Goal: Task Accomplishment & Management: Manage account settings

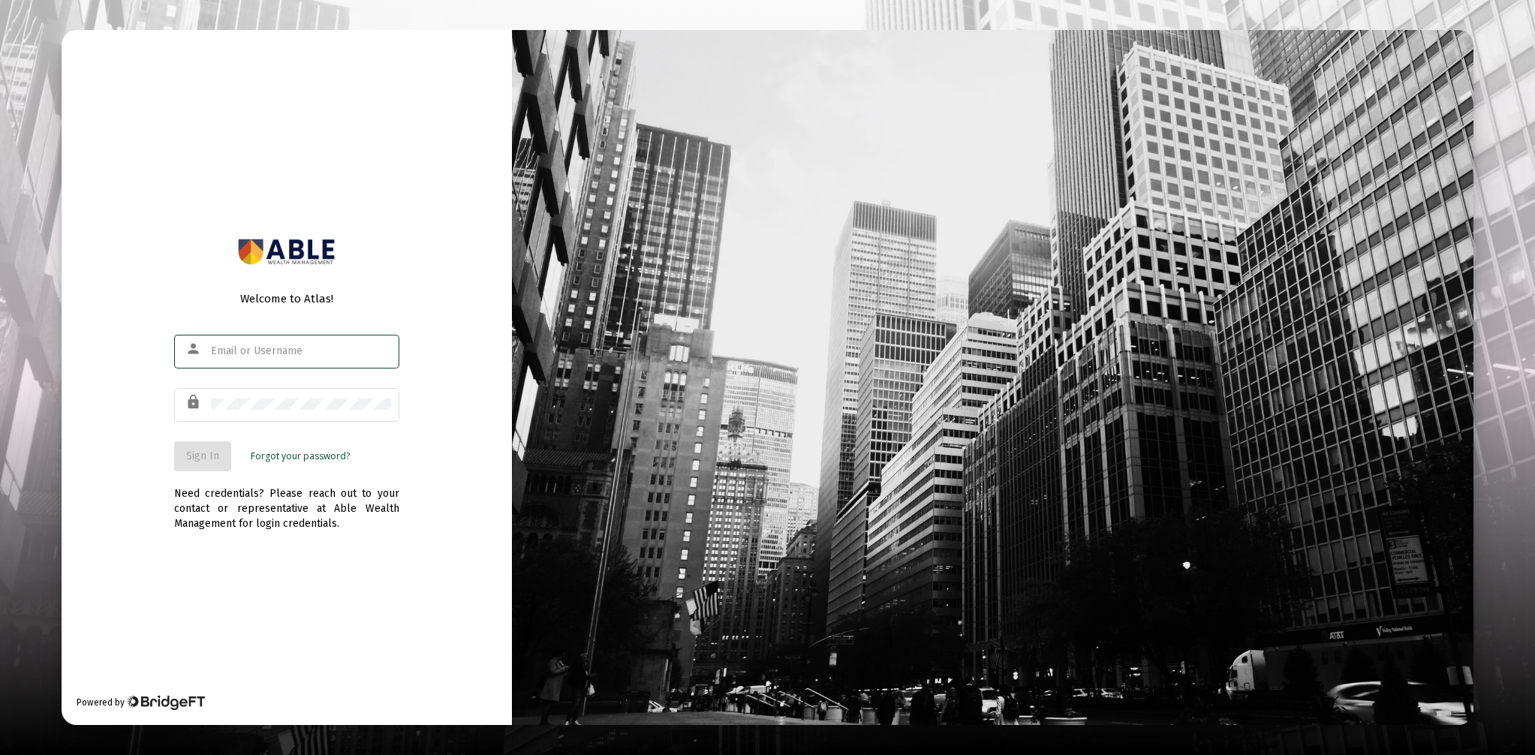
type input "[EMAIL_ADDRESS][DOMAIN_NAME]"
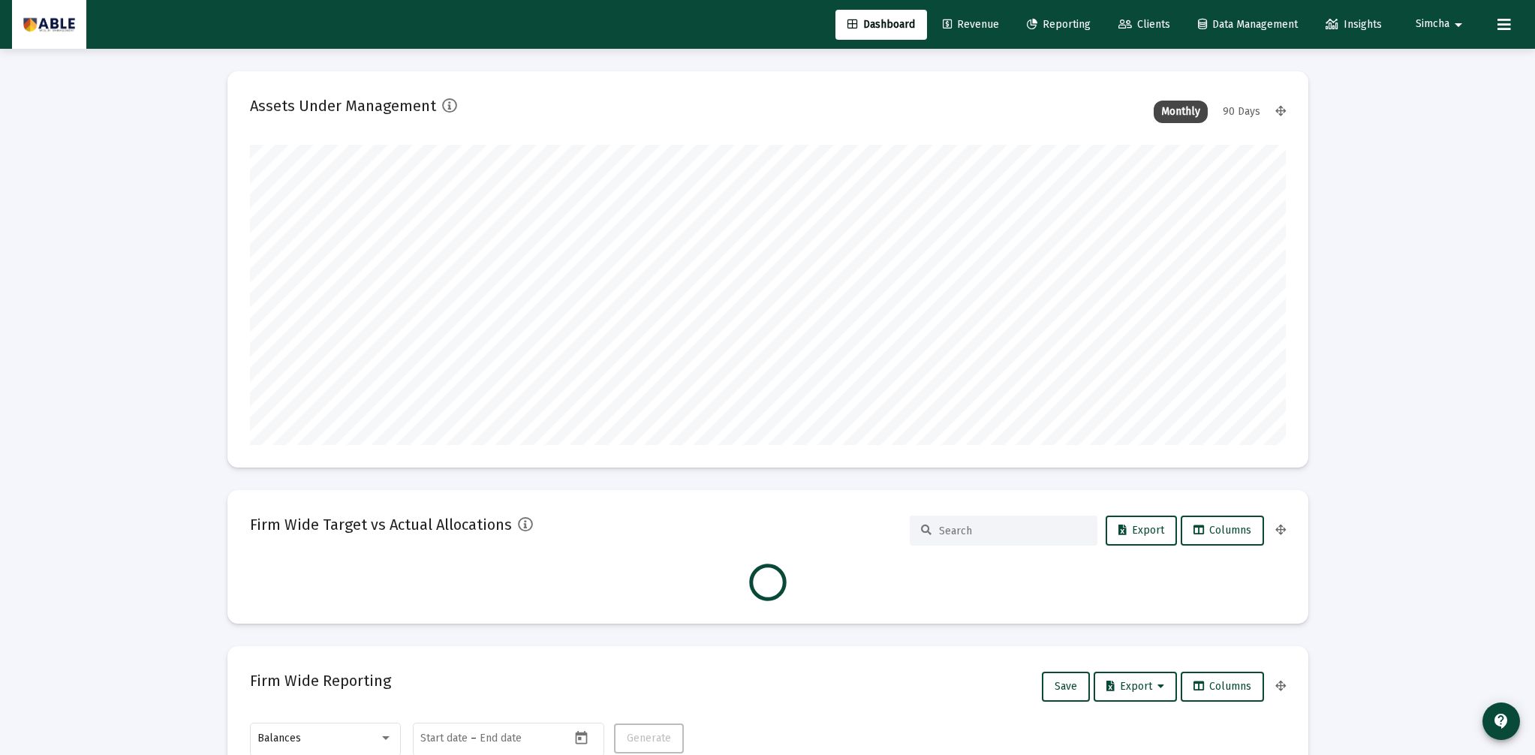
scroll to position [300, 558]
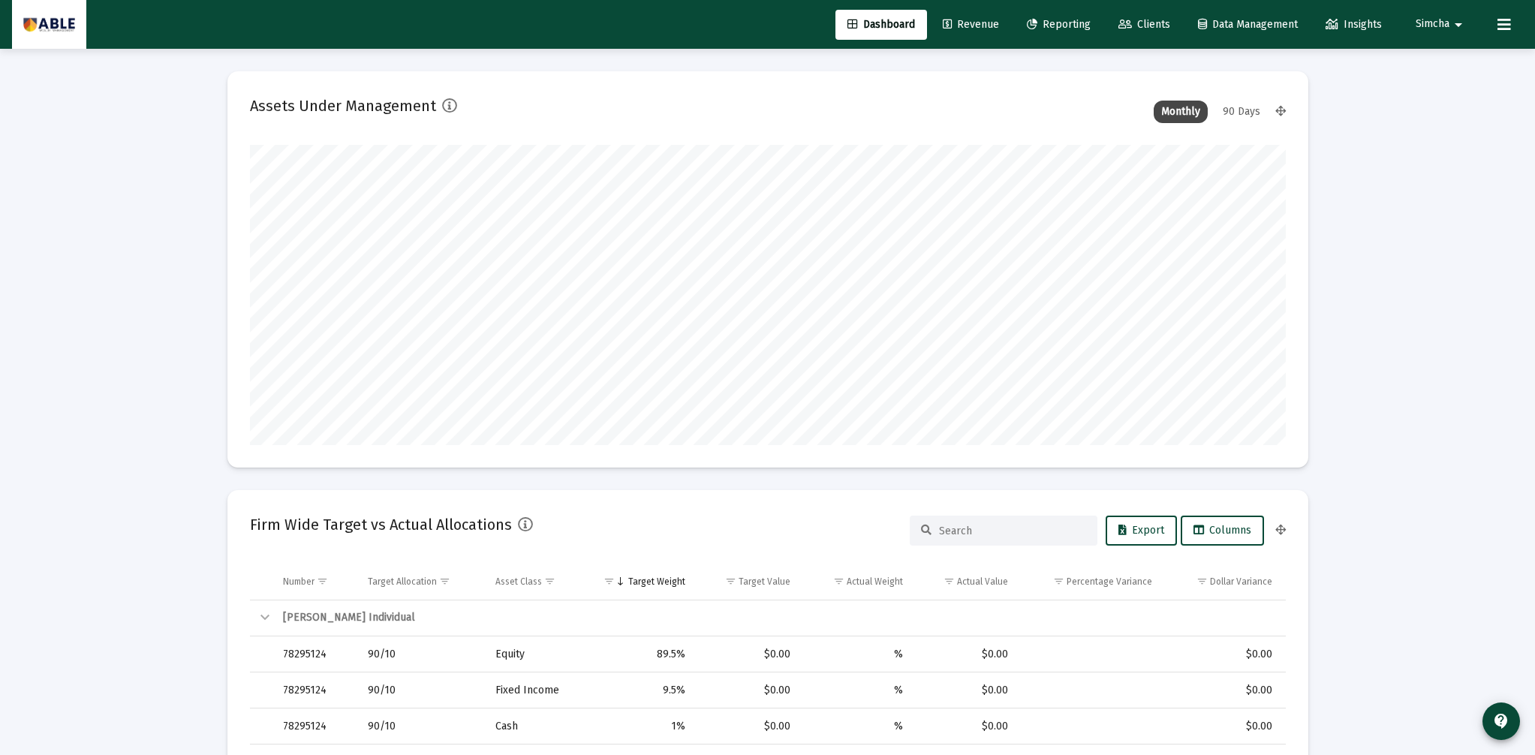
click at [1150, 25] on span "Clients" at bounding box center [1144, 24] width 52 height 13
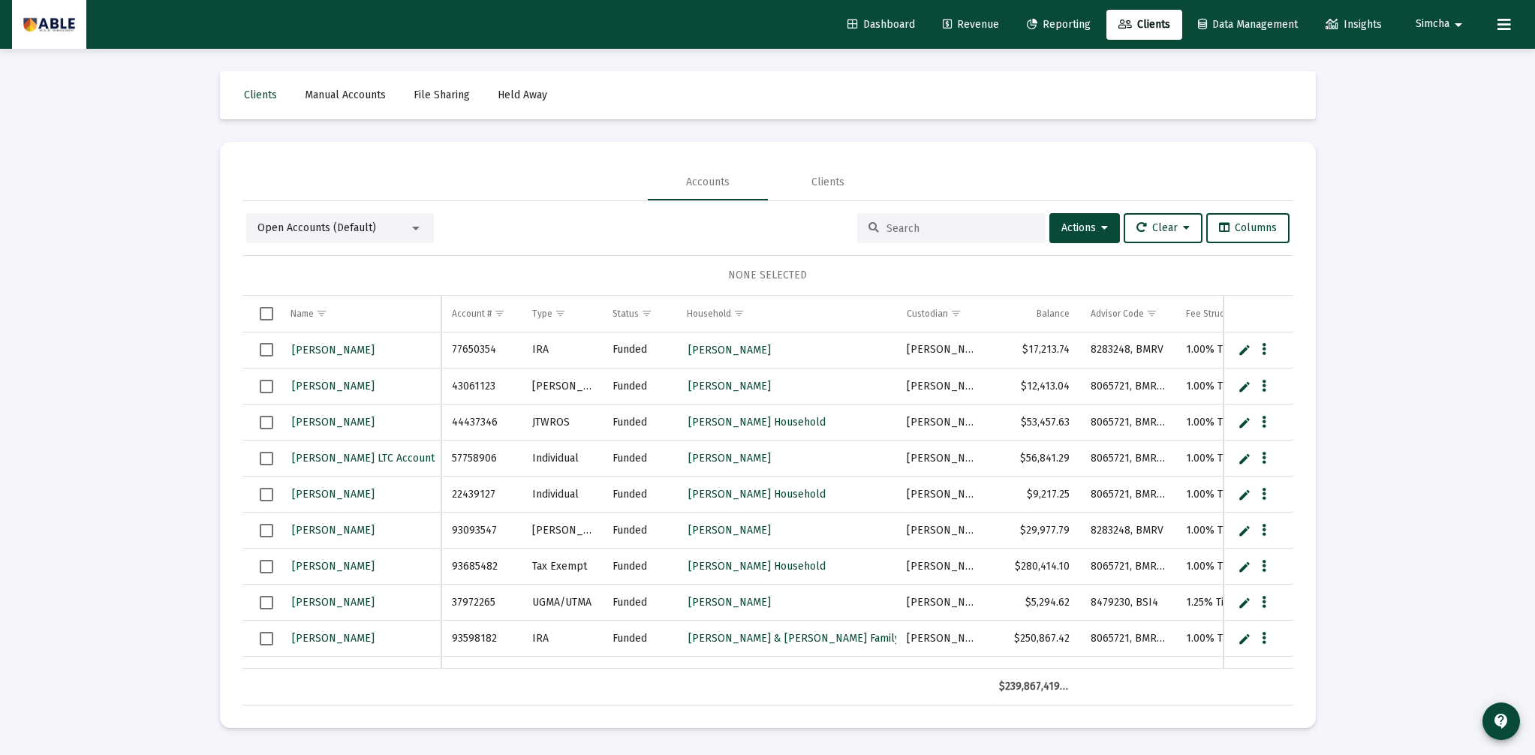
click at [365, 230] on span "Open Accounts (Default)" at bounding box center [316, 227] width 119 height 13
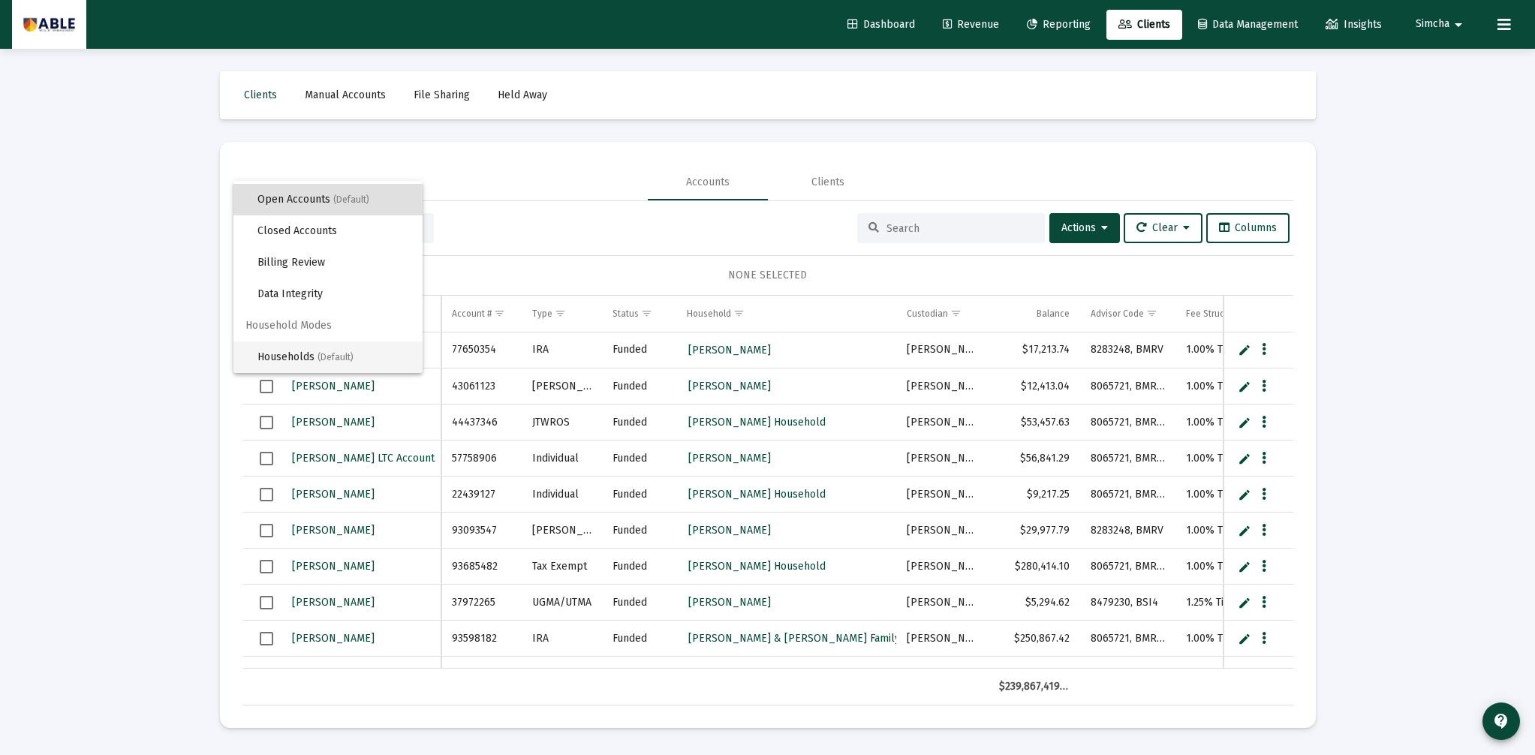
click at [315, 362] on span "Households (Default)" at bounding box center [333, 357] width 153 height 32
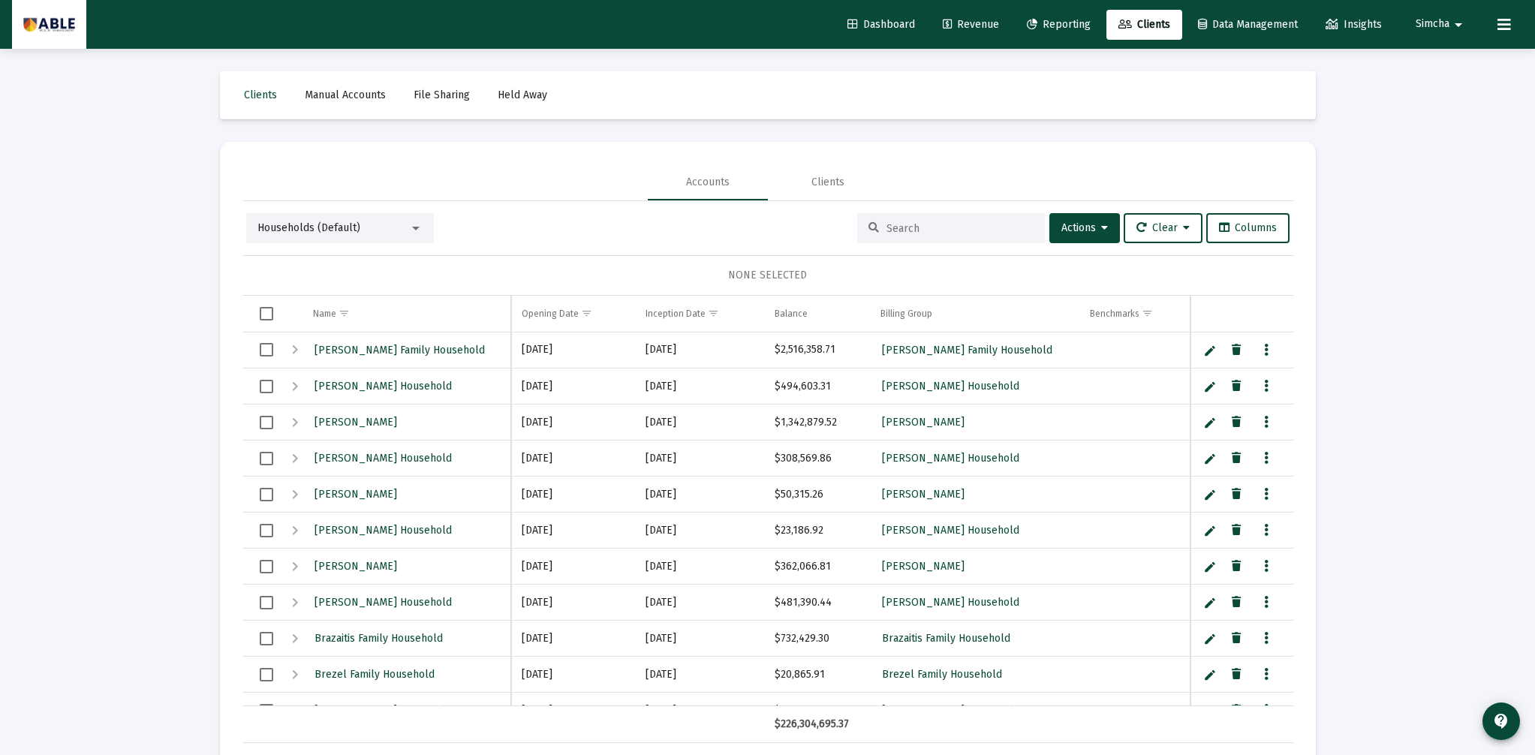
click at [930, 232] on input at bounding box center [959, 228] width 147 height 13
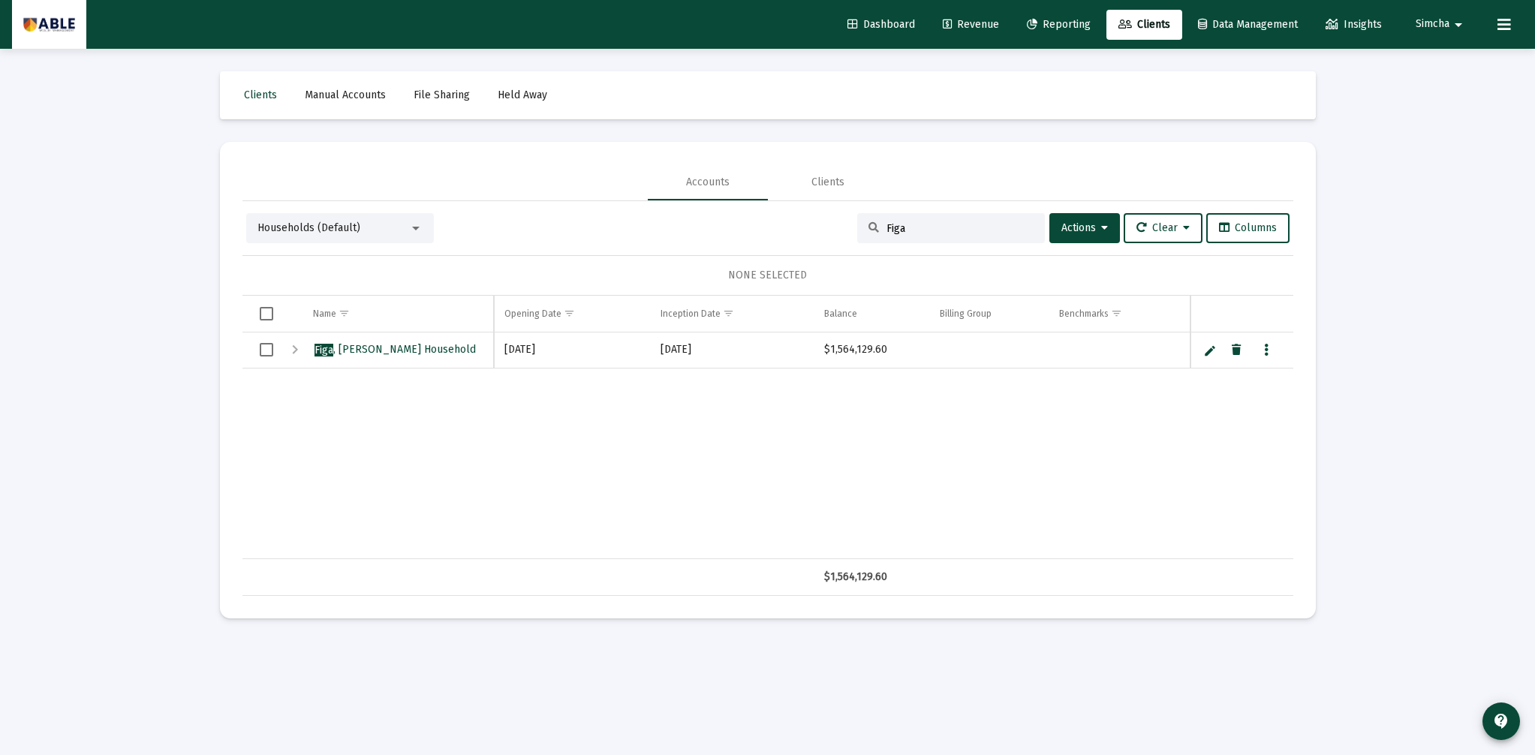
type input "Figa"
click at [299, 347] on div "Expand" at bounding box center [295, 350] width 18 height 18
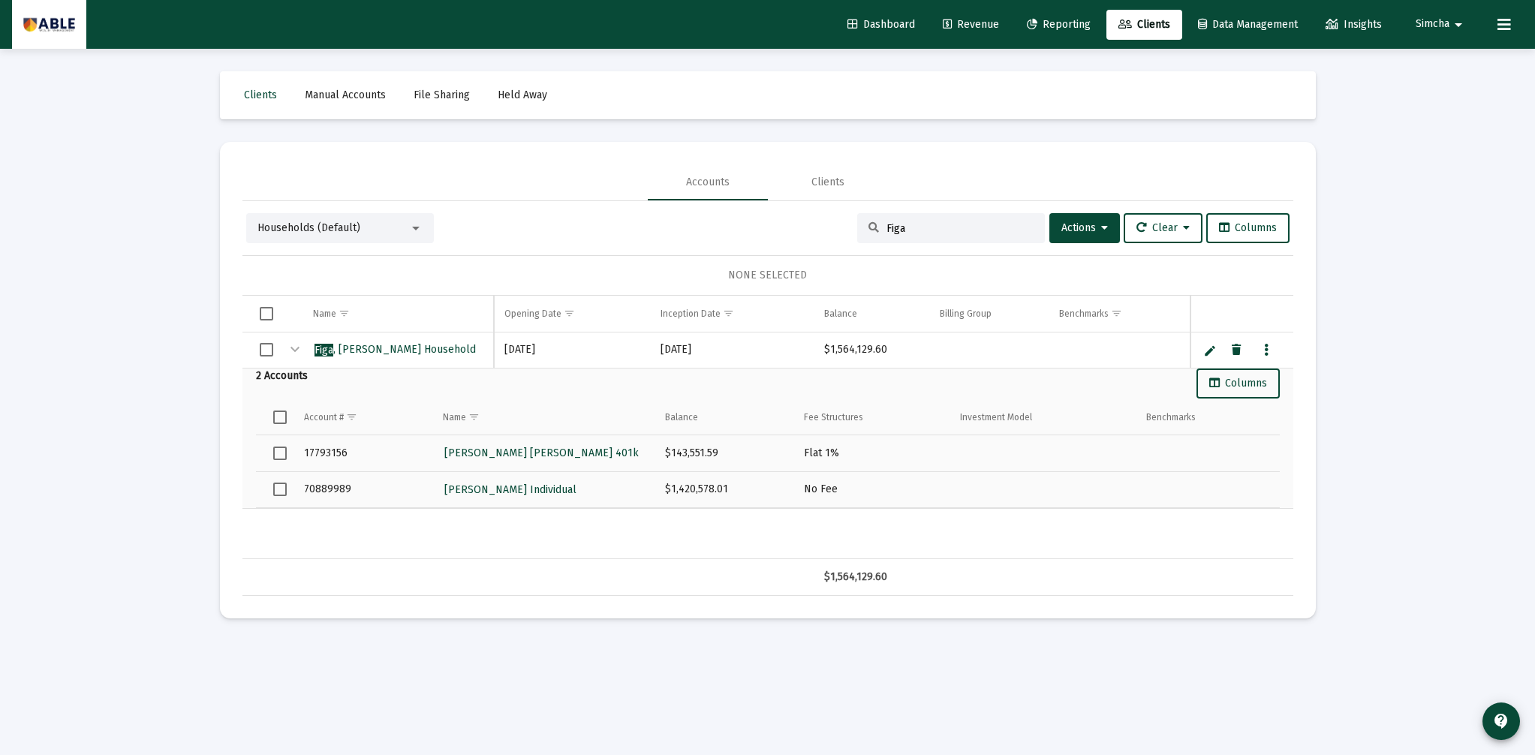
click at [378, 224] on div "Households (Default)" at bounding box center [333, 228] width 152 height 15
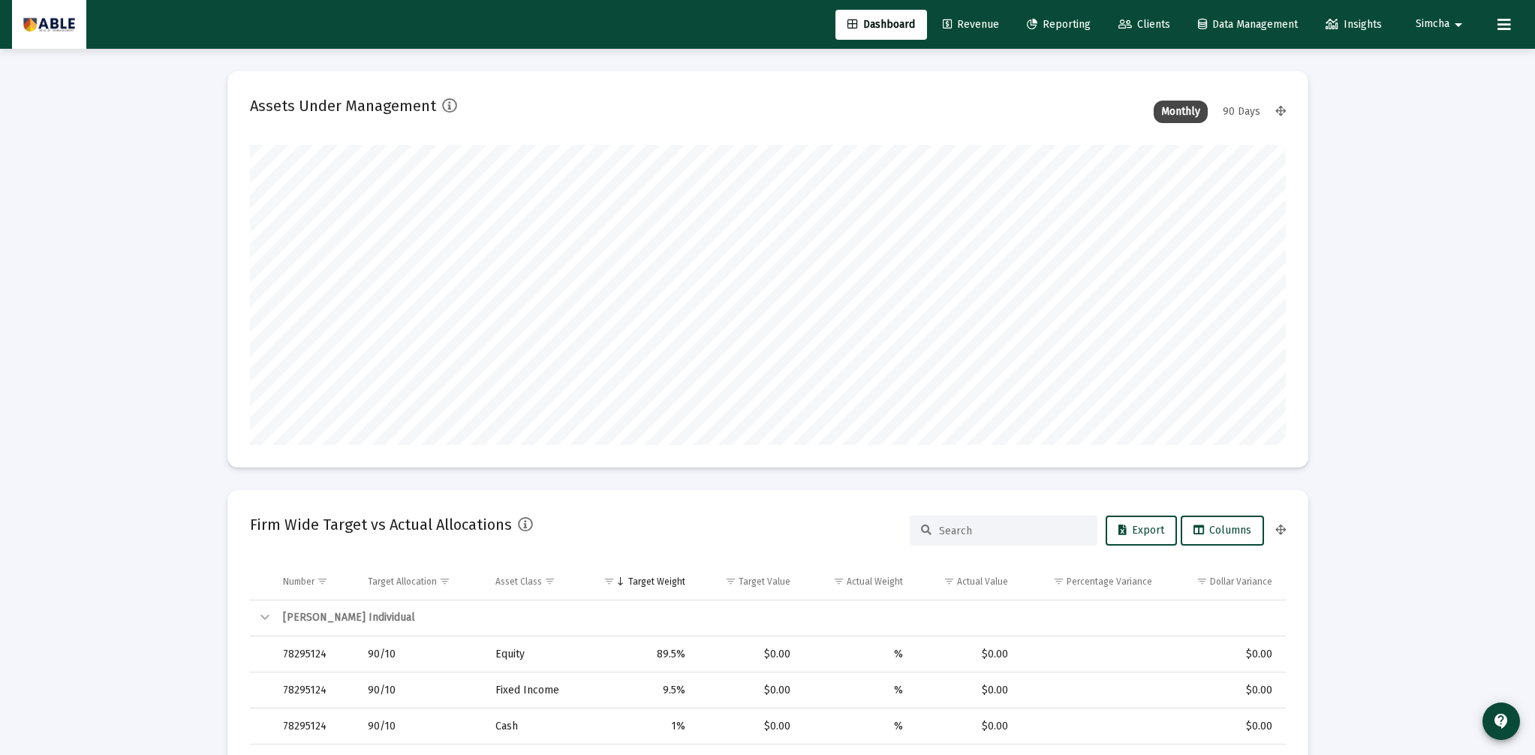
scroll to position [300, 558]
click at [1153, 14] on link "Clients" at bounding box center [1144, 25] width 76 height 30
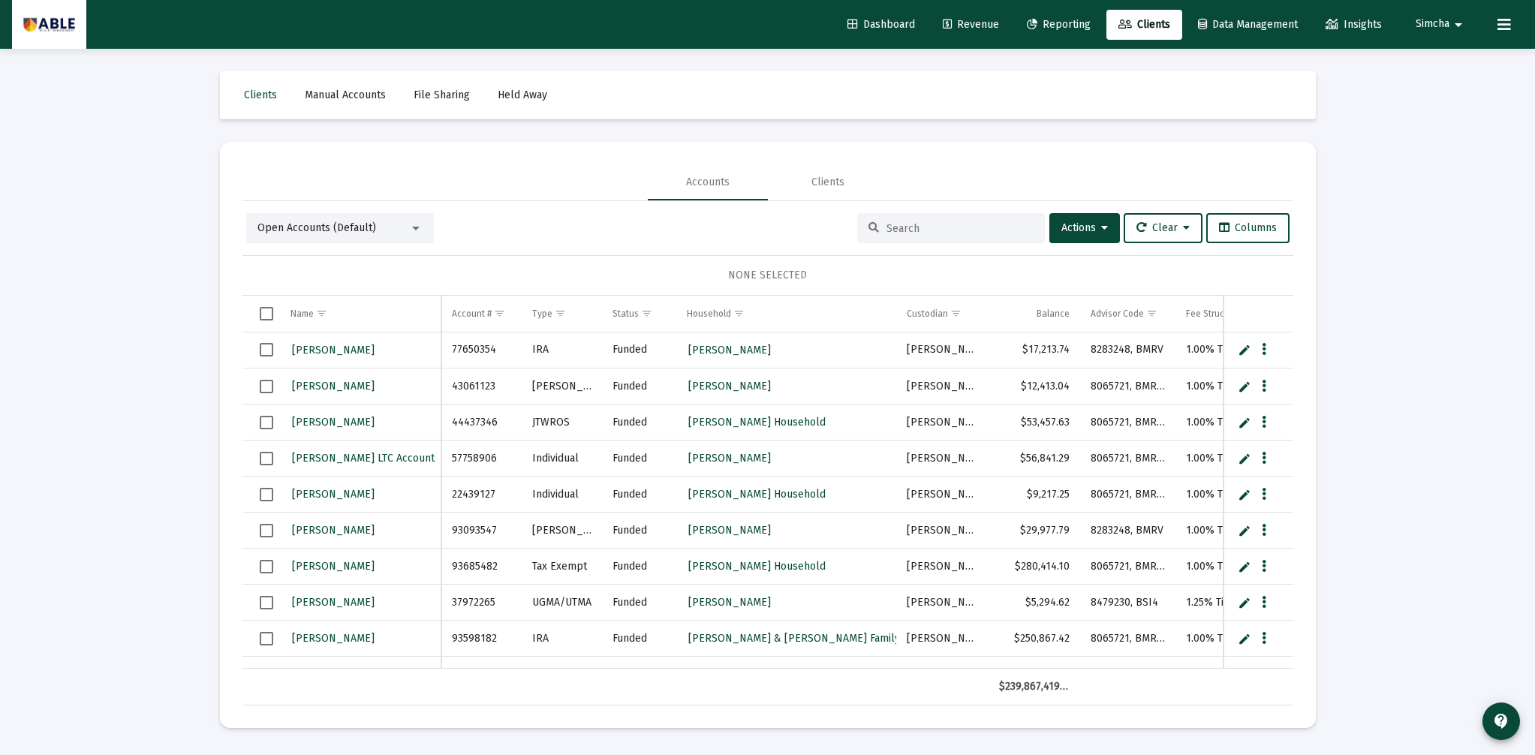
click at [893, 226] on input at bounding box center [959, 228] width 147 height 13
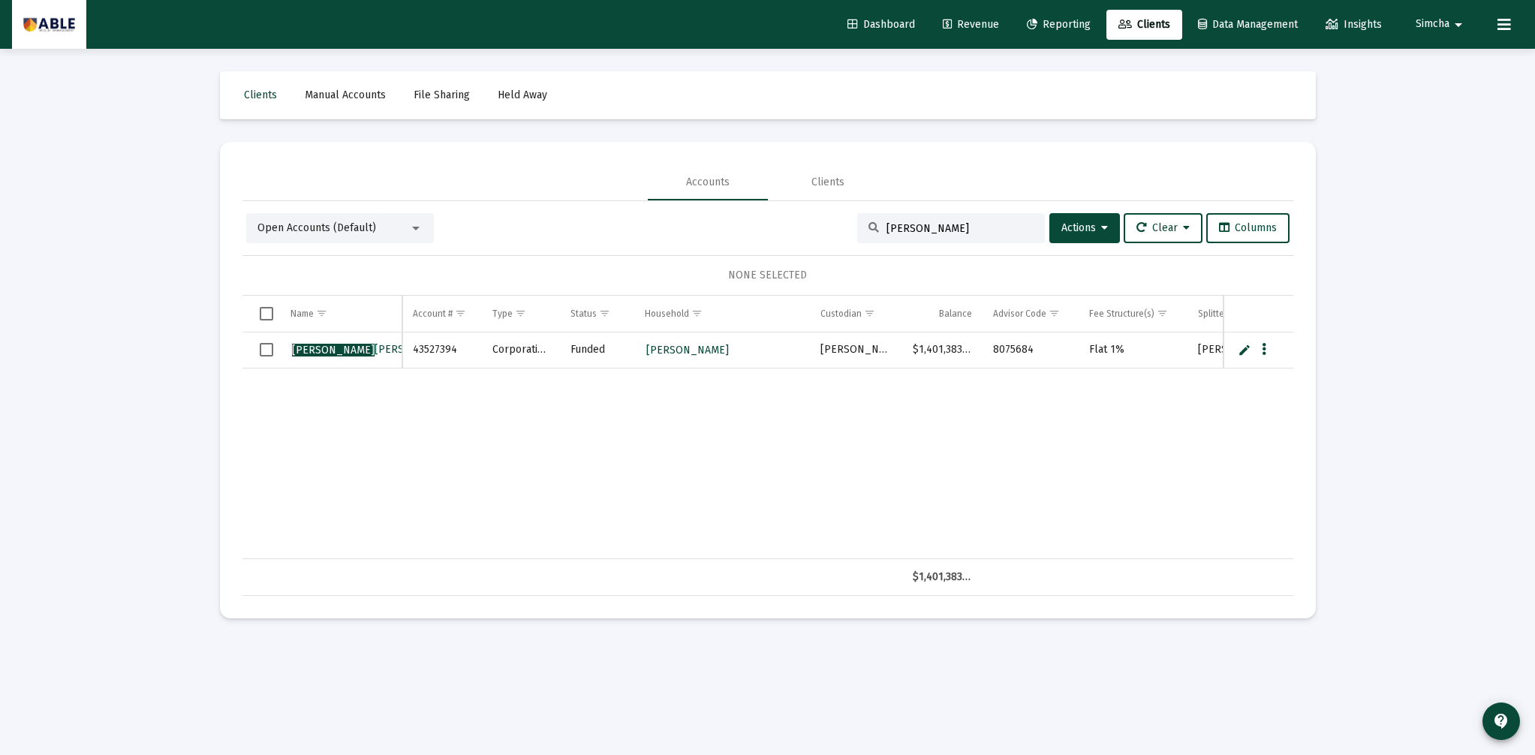
type input "[PERSON_NAME]"
click at [1266, 353] on button "Data grid" at bounding box center [1264, 350] width 14 height 14
click at [1339, 446] on button "Map to Household" at bounding box center [1324, 453] width 134 height 36
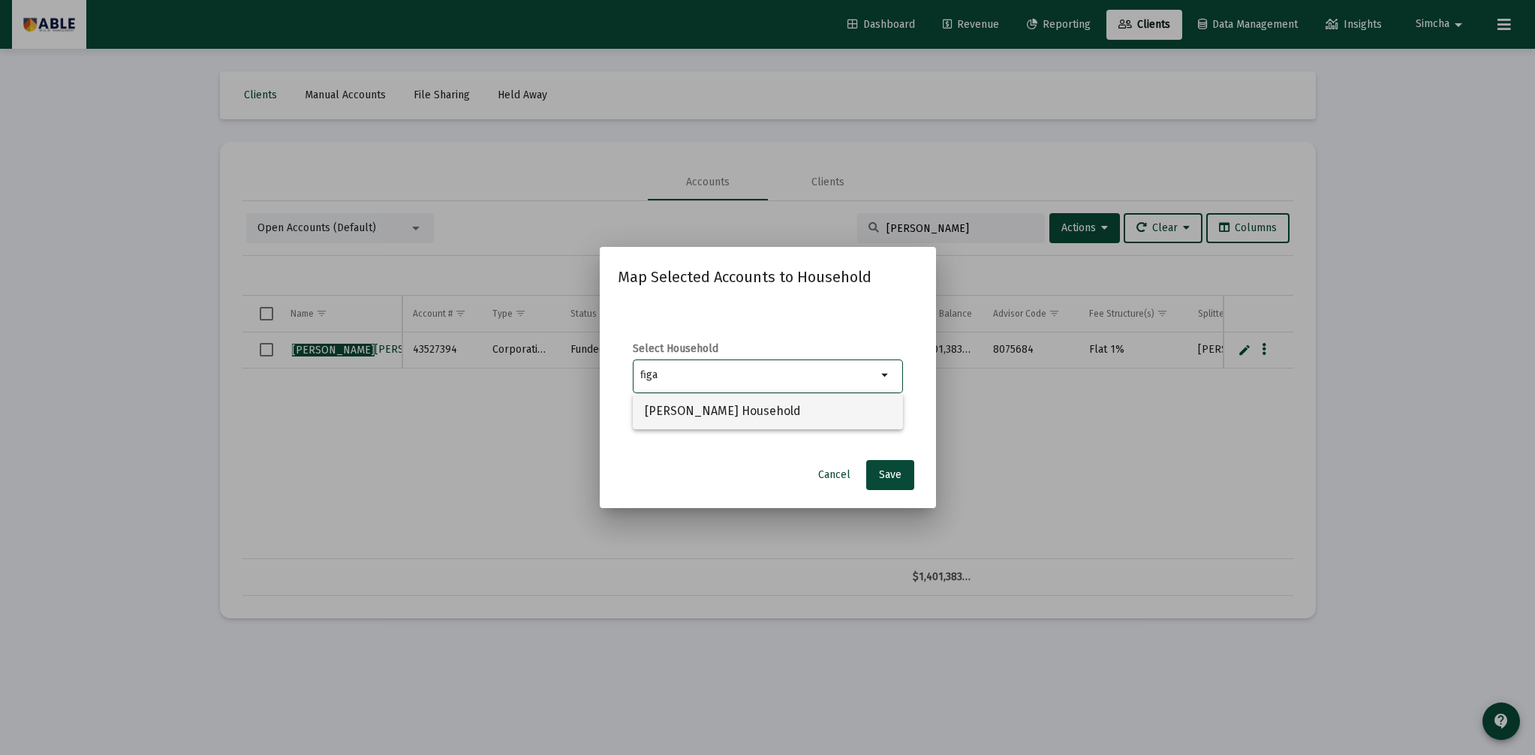
click at [748, 417] on span "[PERSON_NAME] Household" at bounding box center [768, 411] width 246 height 36
type input "[PERSON_NAME] Household"
click at [892, 479] on span "Save" at bounding box center [890, 474] width 23 height 13
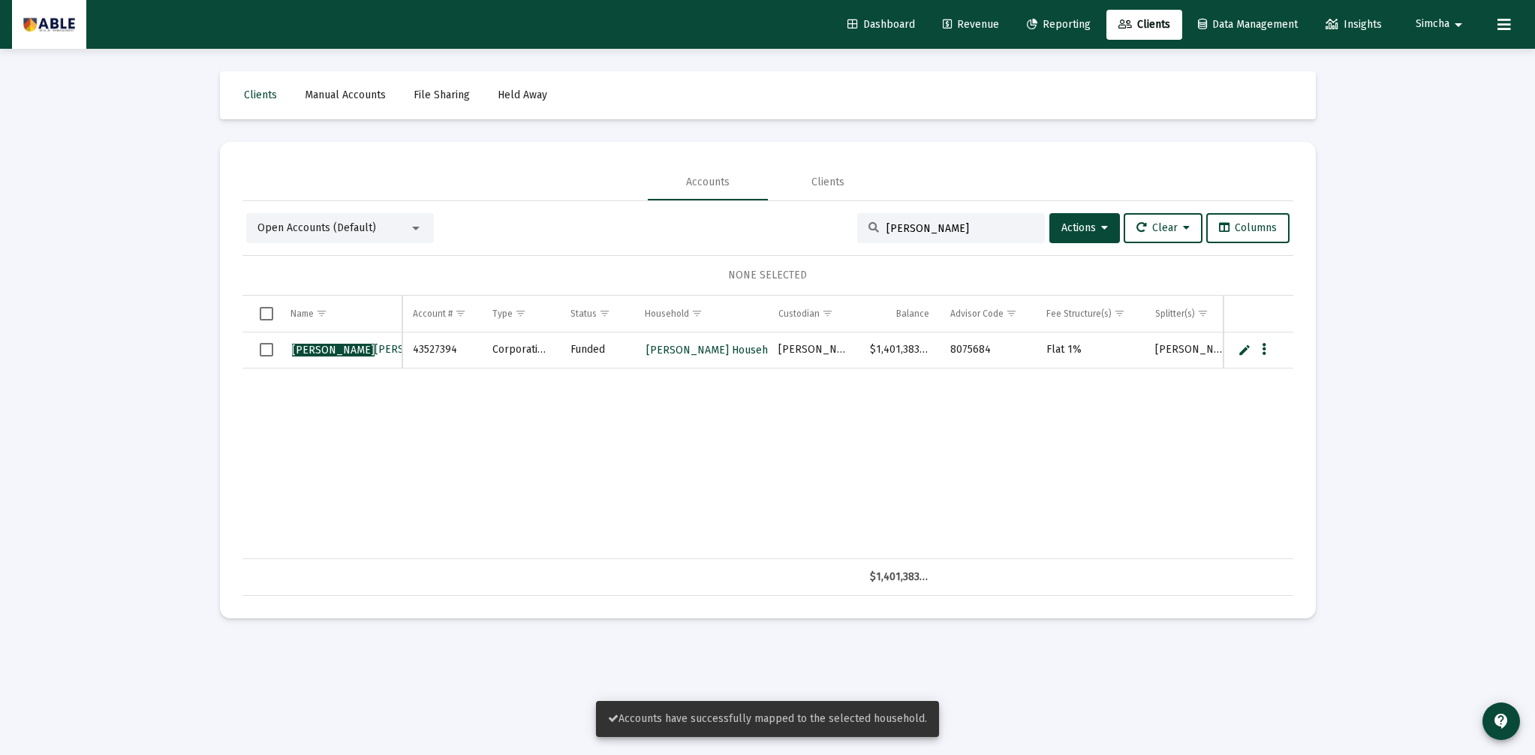
drag, startPoint x: 919, startPoint y: 227, endPoint x: 817, endPoint y: 221, distance: 101.5
click at [817, 221] on div "Open Accounts (Default) [PERSON_NAME] Actions Clear Columns" at bounding box center [767, 228] width 1043 height 30
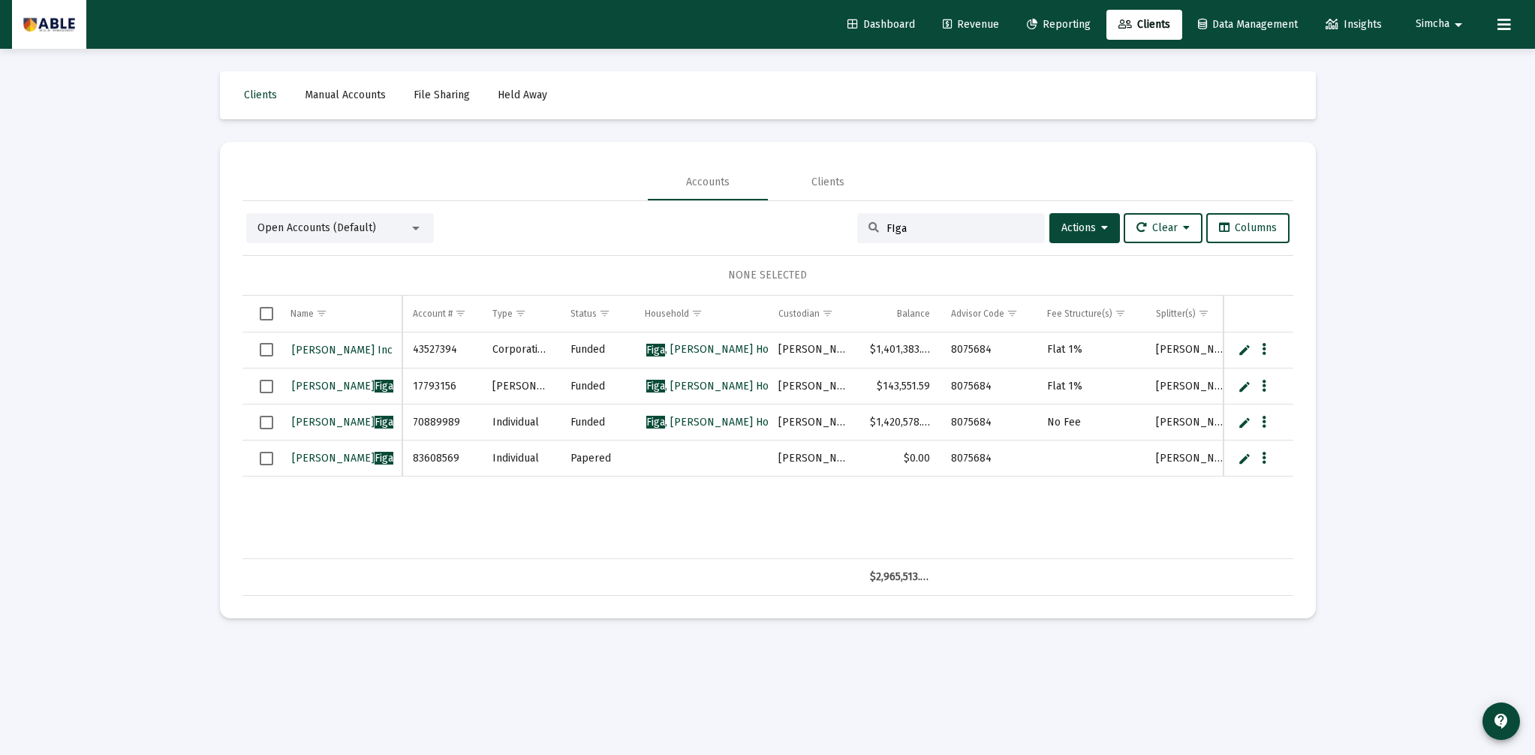
type input "FIga"
click at [1426, 20] on span "Simcha" at bounding box center [1432, 24] width 34 height 13
click at [1421, 62] on icon at bounding box center [1416, 64] width 14 height 14
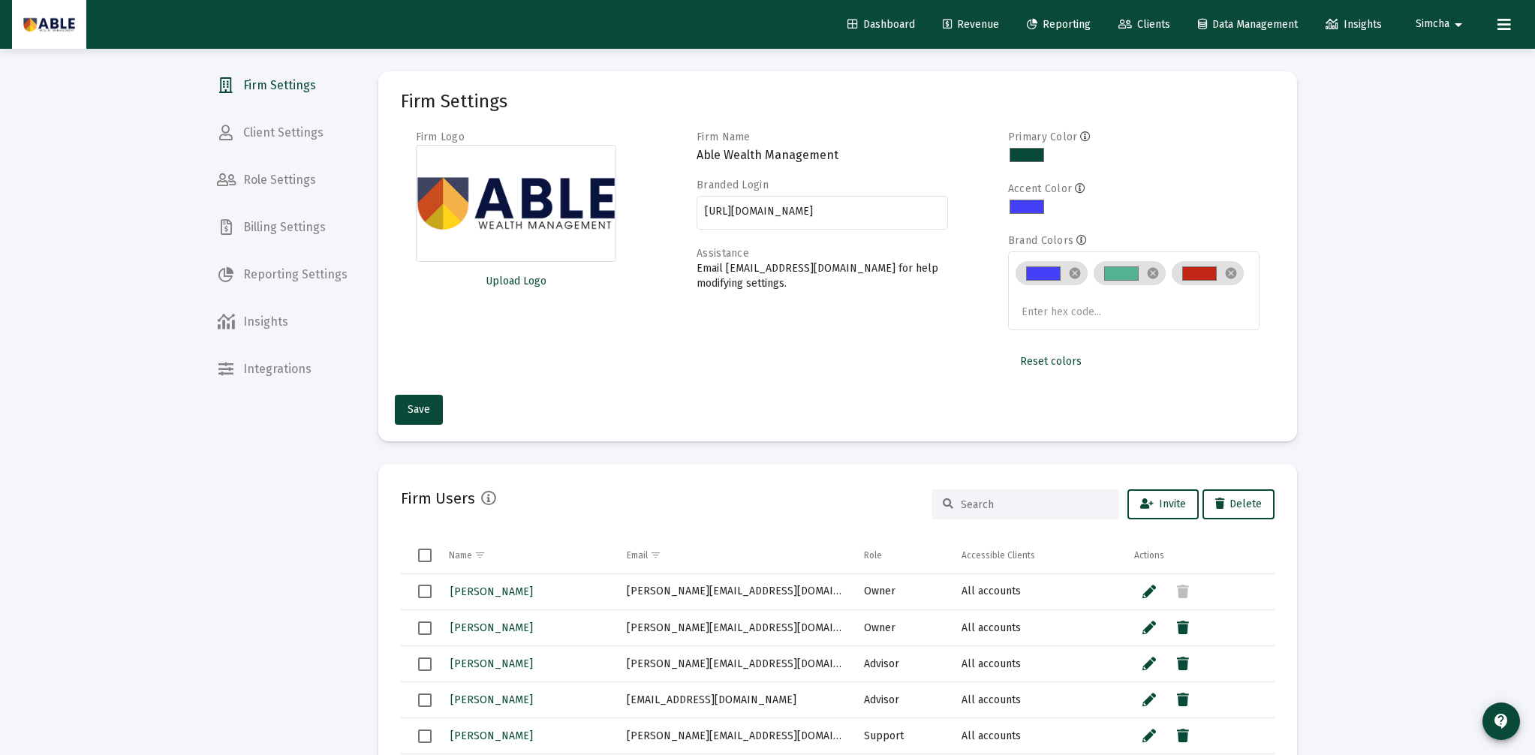
click at [275, 128] on span "Client Settings" at bounding box center [282, 133] width 155 height 36
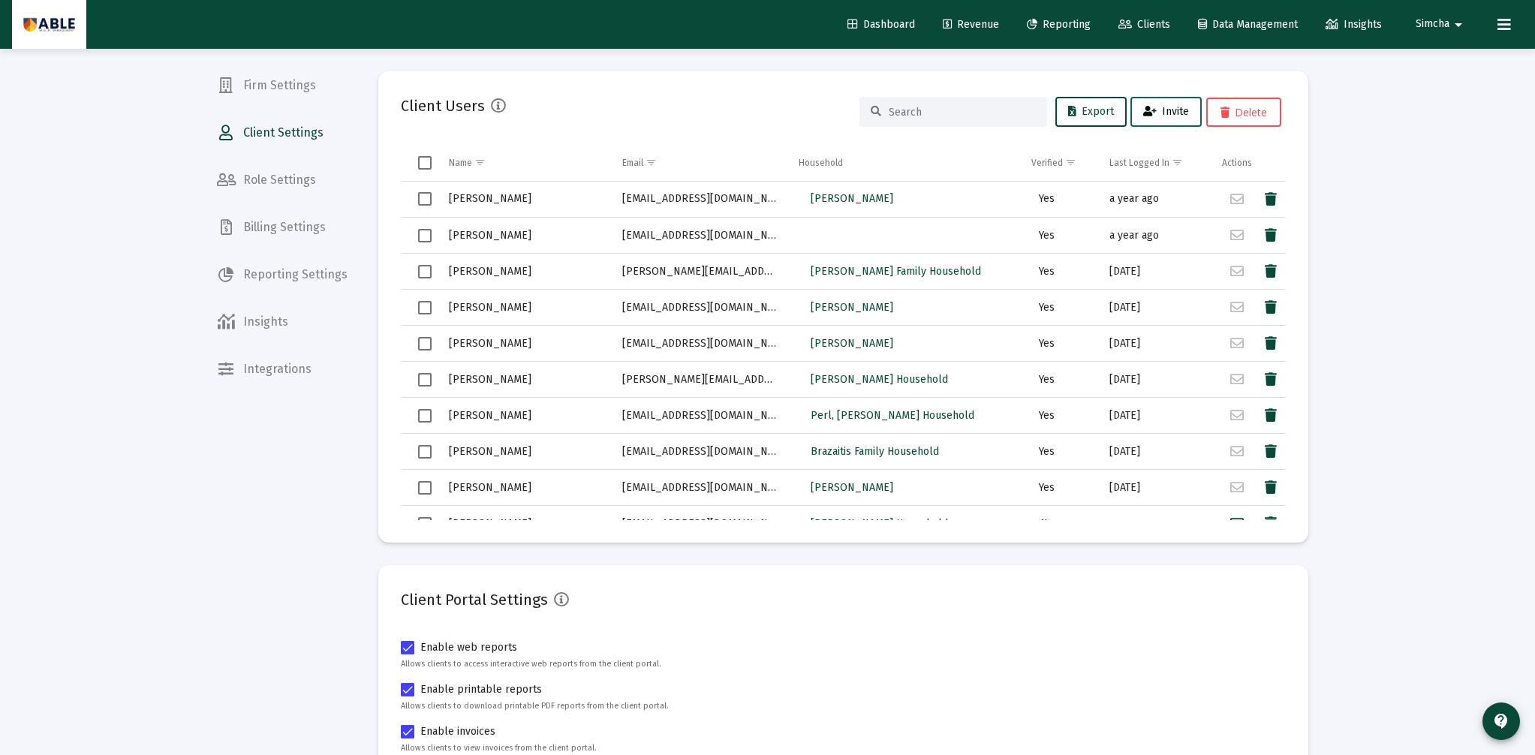
click at [1177, 120] on button "Invite" at bounding box center [1165, 112] width 71 height 30
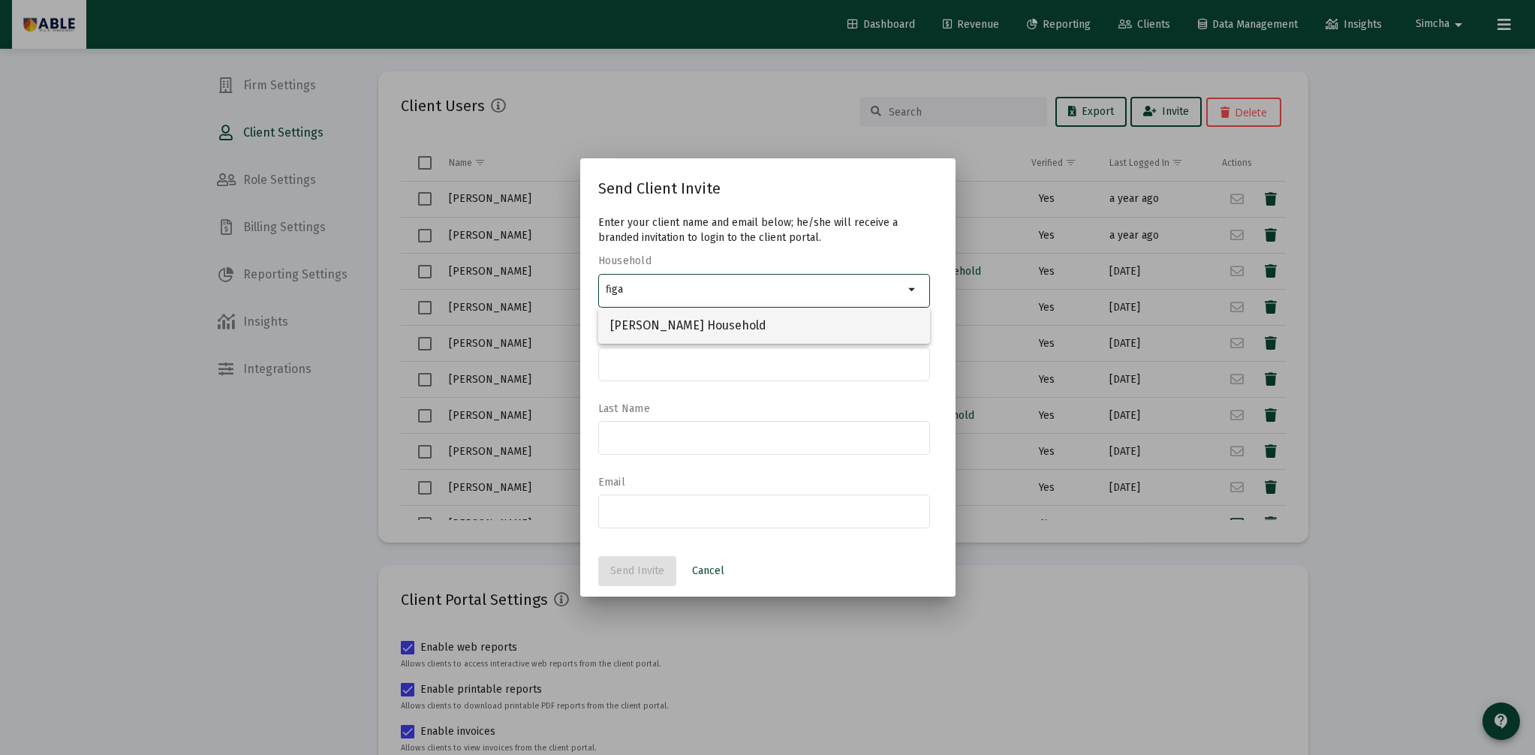
click at [726, 321] on span "[PERSON_NAME] Household" at bounding box center [764, 326] width 308 height 36
type input "[PERSON_NAME] Household"
click at [708, 358] on input at bounding box center [764, 363] width 316 height 12
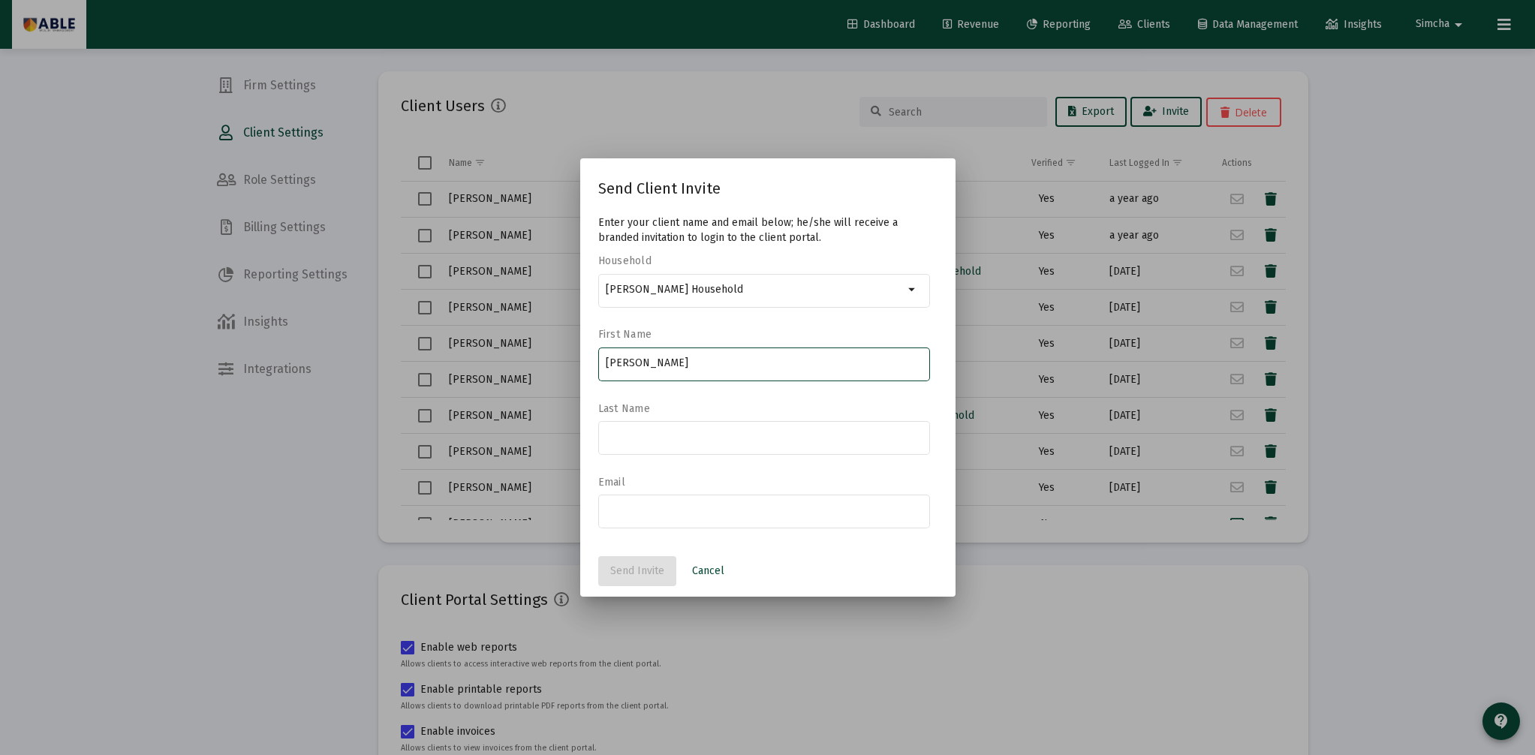
type input "[PERSON_NAME]"
drag, startPoint x: 712, startPoint y: 332, endPoint x: 713, endPoint y: 360, distance: 28.5
click at [713, 331] on label "First Name" at bounding box center [760, 334] width 324 height 13
click at [680, 430] on div at bounding box center [764, 437] width 316 height 37
type input "Figa"
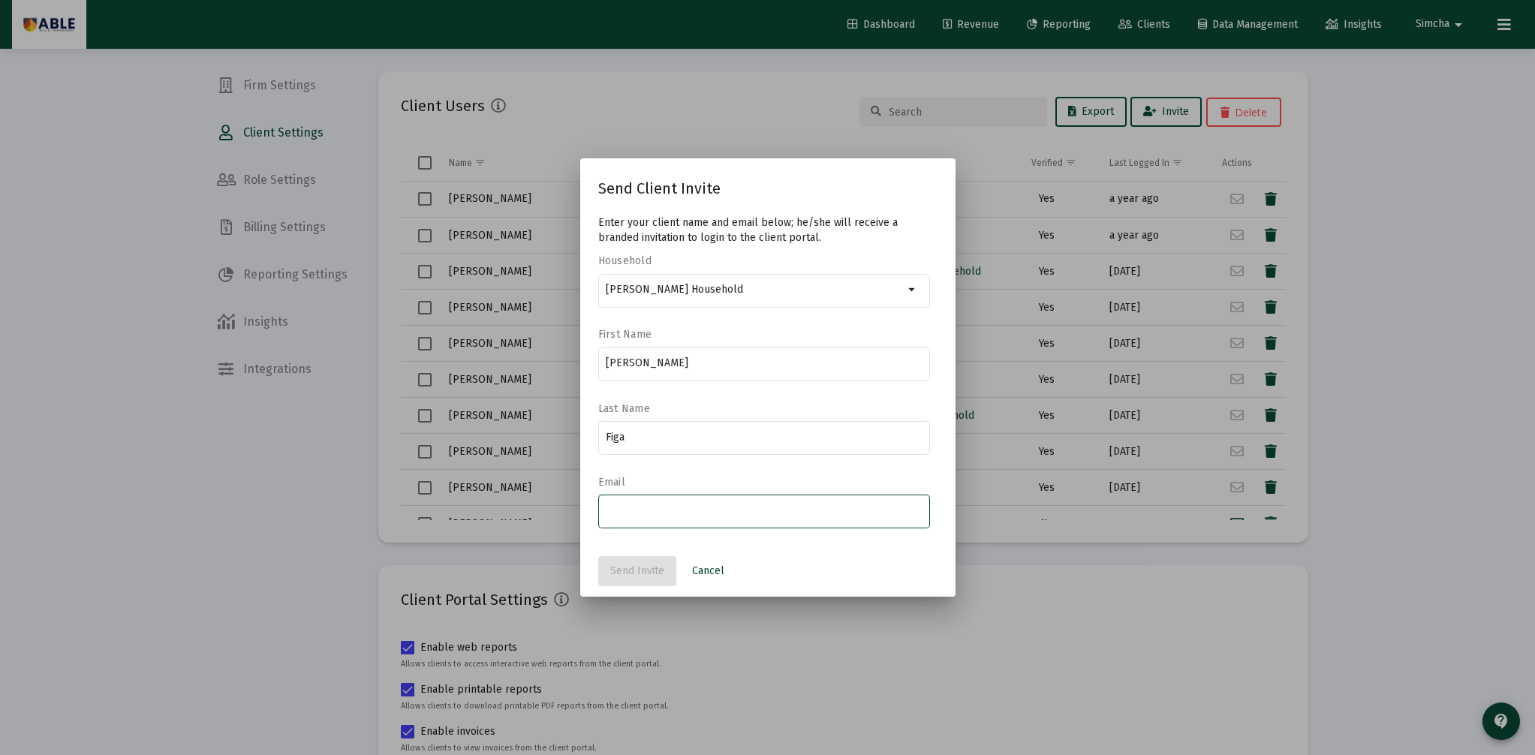
click at [665, 510] on input "email" at bounding box center [764, 511] width 316 height 12
type input "[EMAIL_ADDRESS][DOMAIN_NAME]"
click at [853, 558] on mat-dialog-actions "Send Invite Cancel" at bounding box center [767, 571] width 339 height 51
click at [640, 568] on span "Send Invite" at bounding box center [637, 570] width 54 height 13
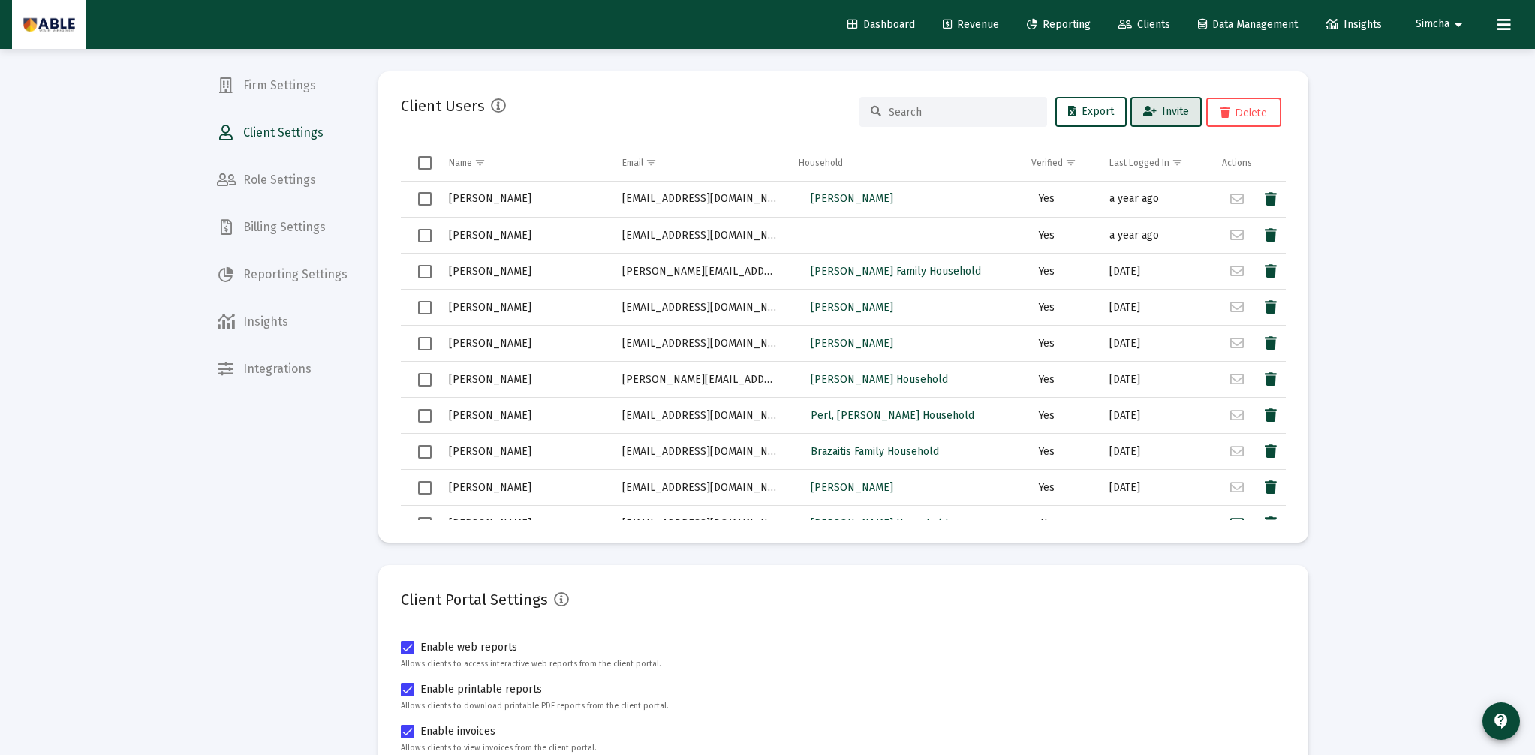
click at [1142, 23] on span "Clients" at bounding box center [1144, 24] width 52 height 13
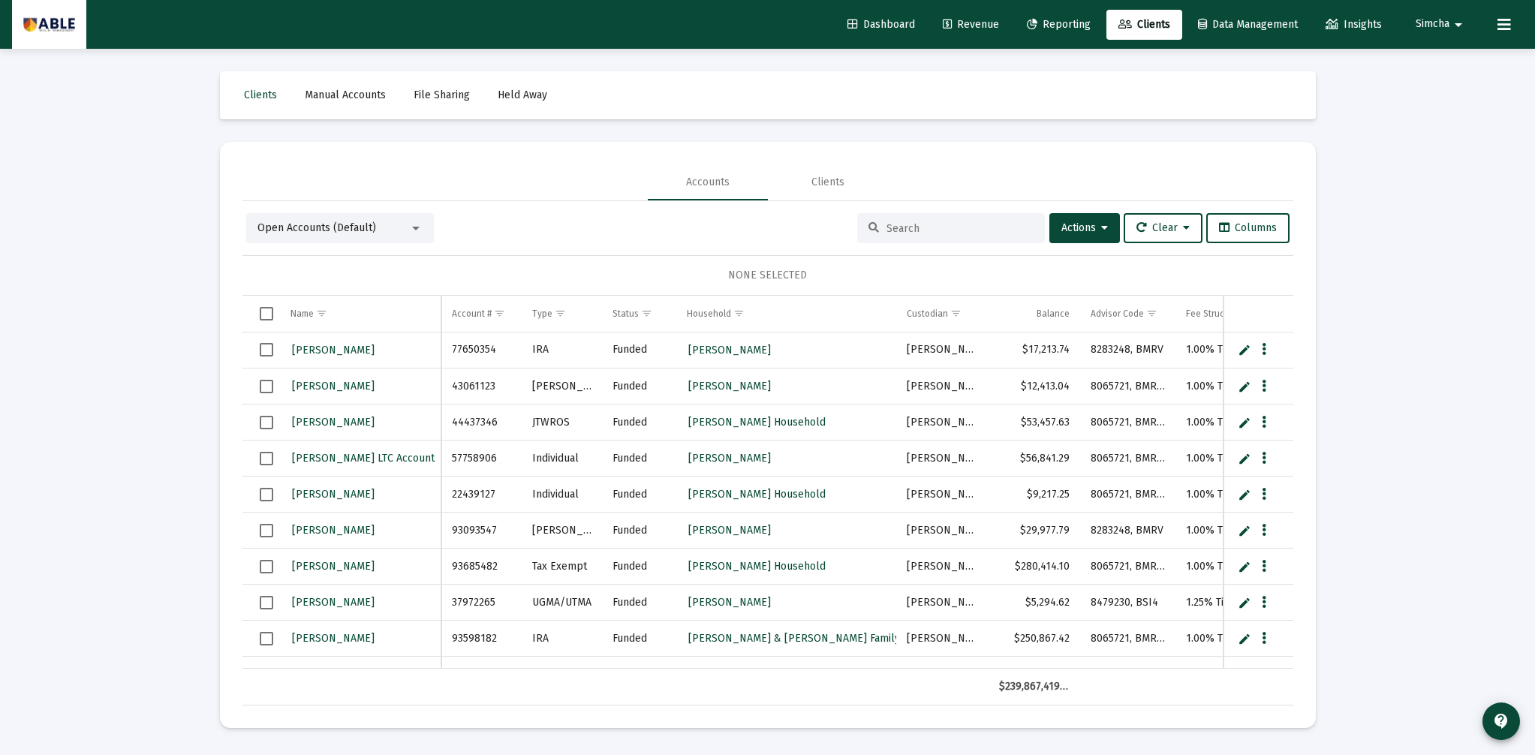
click at [943, 226] on input at bounding box center [959, 228] width 147 height 13
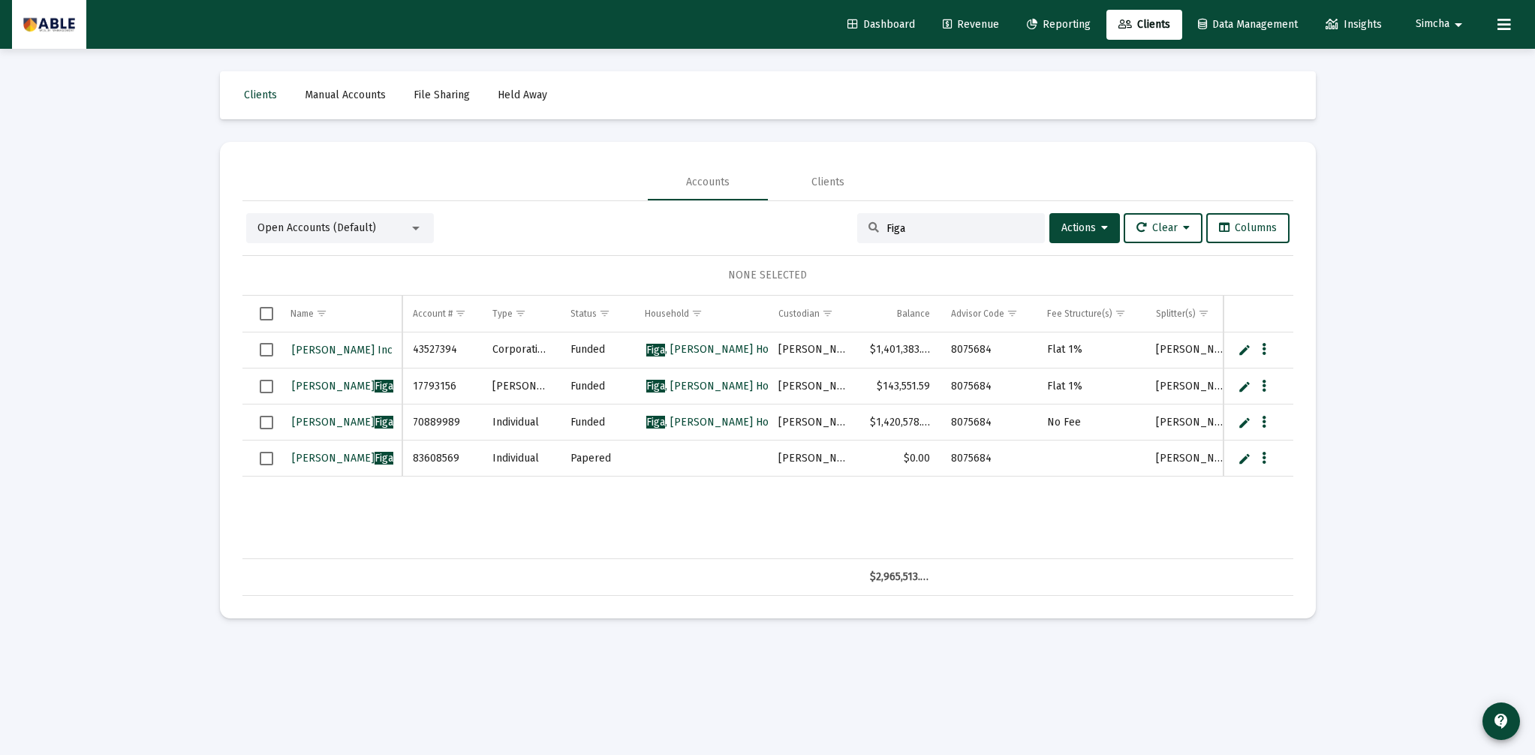
type input "Figa"
click at [371, 236] on div "Open Accounts (Default)" at bounding box center [340, 228] width 188 height 30
click at [371, 235] on div "Open Accounts (Default)" at bounding box center [333, 228] width 152 height 15
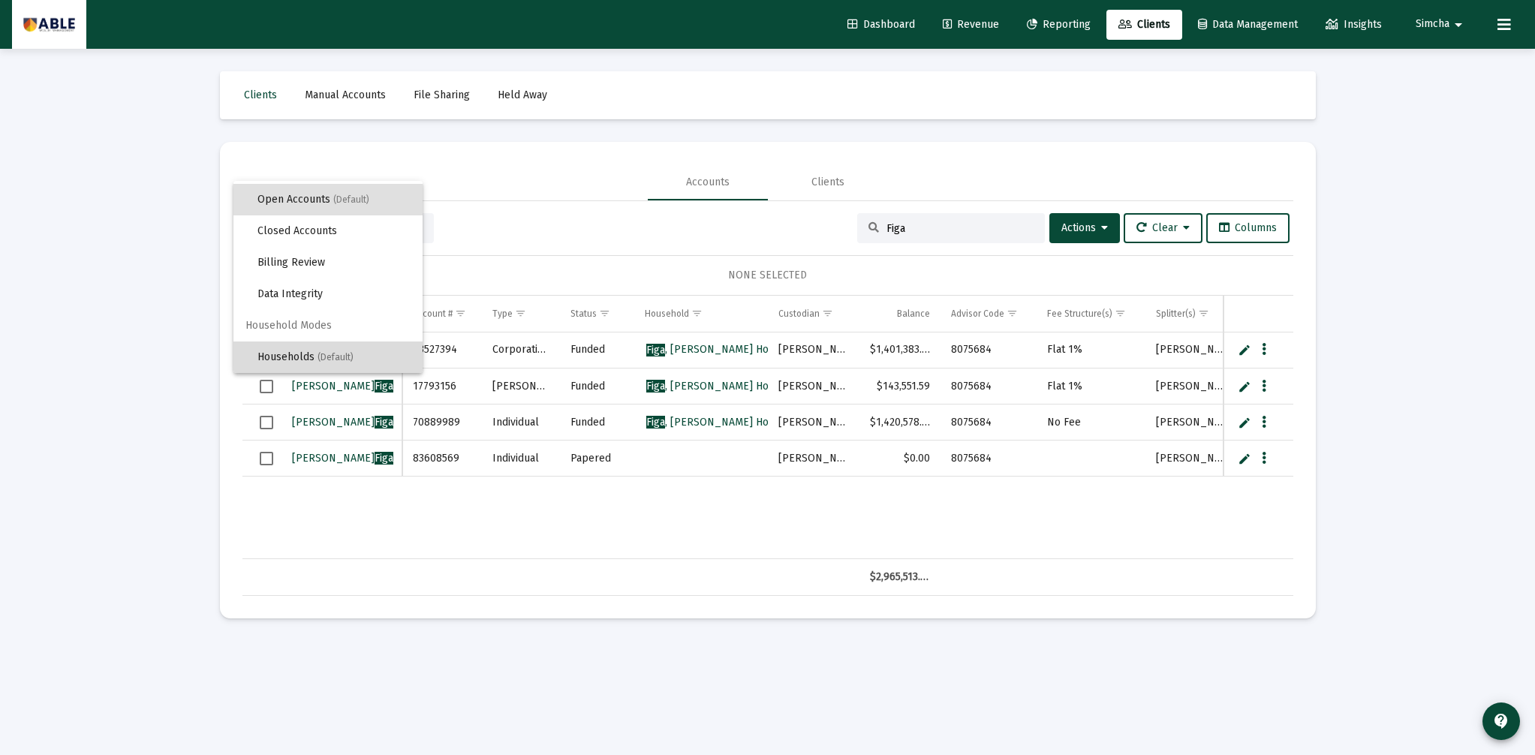
click at [353, 350] on span "Households (Default)" at bounding box center [333, 357] width 153 height 32
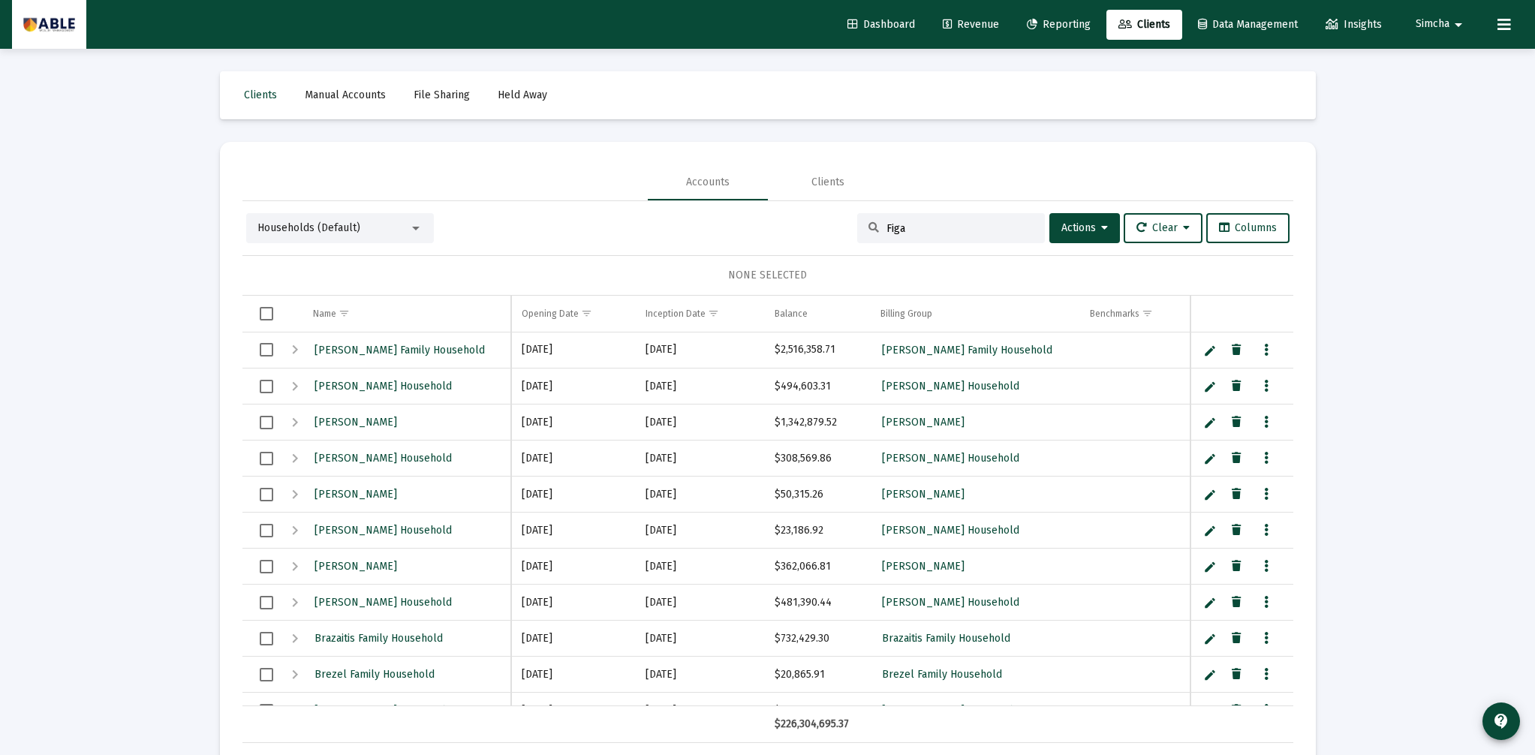
click at [924, 226] on input "Figa" at bounding box center [959, 228] width 147 height 13
click at [1075, 225] on span "Actions" at bounding box center [1084, 227] width 47 height 13
click at [980, 228] on div at bounding box center [767, 377] width 1535 height 755
click at [980, 228] on input "Figa" at bounding box center [959, 228] width 147 height 13
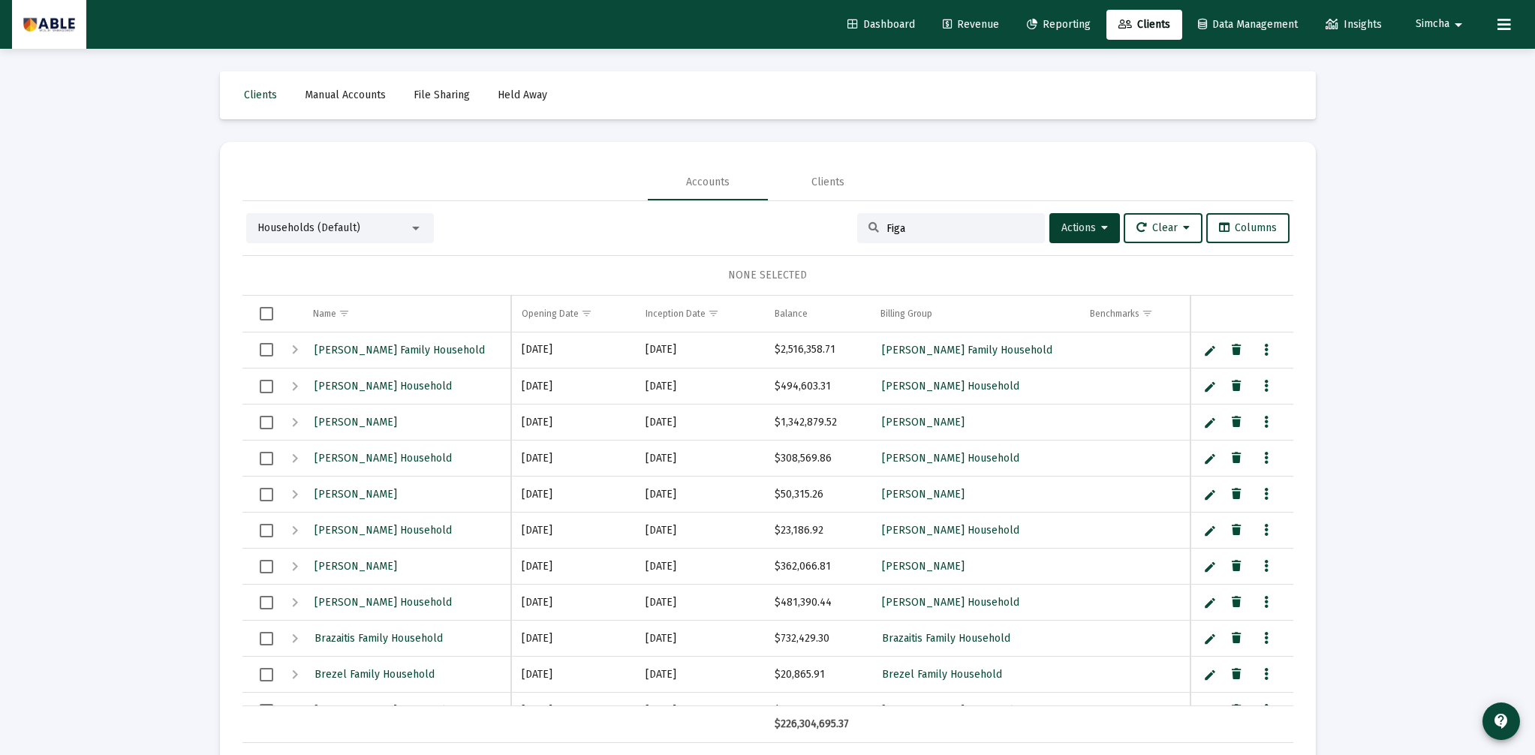
click at [352, 221] on div "Households (Default)" at bounding box center [333, 228] width 152 height 15
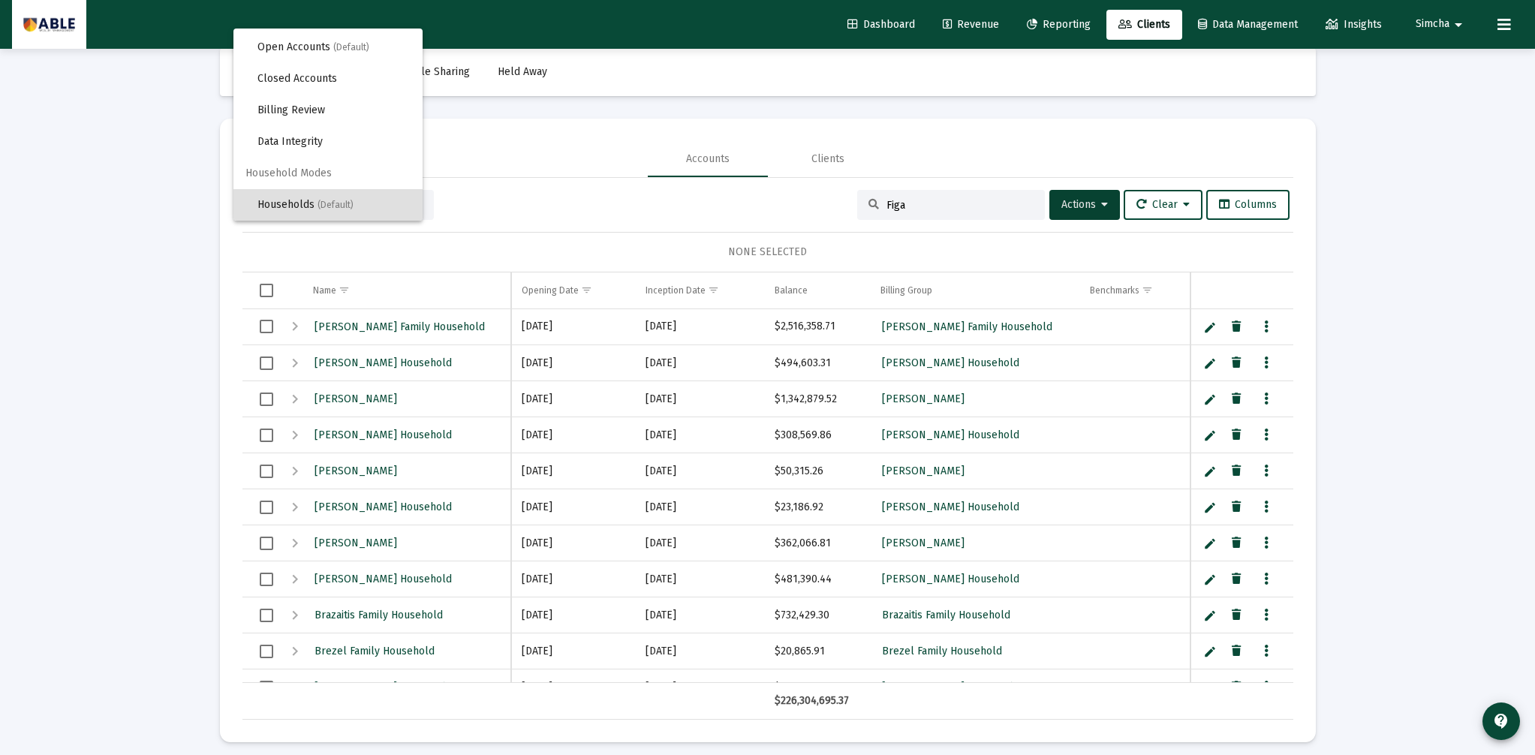
scroll to position [27, 0]
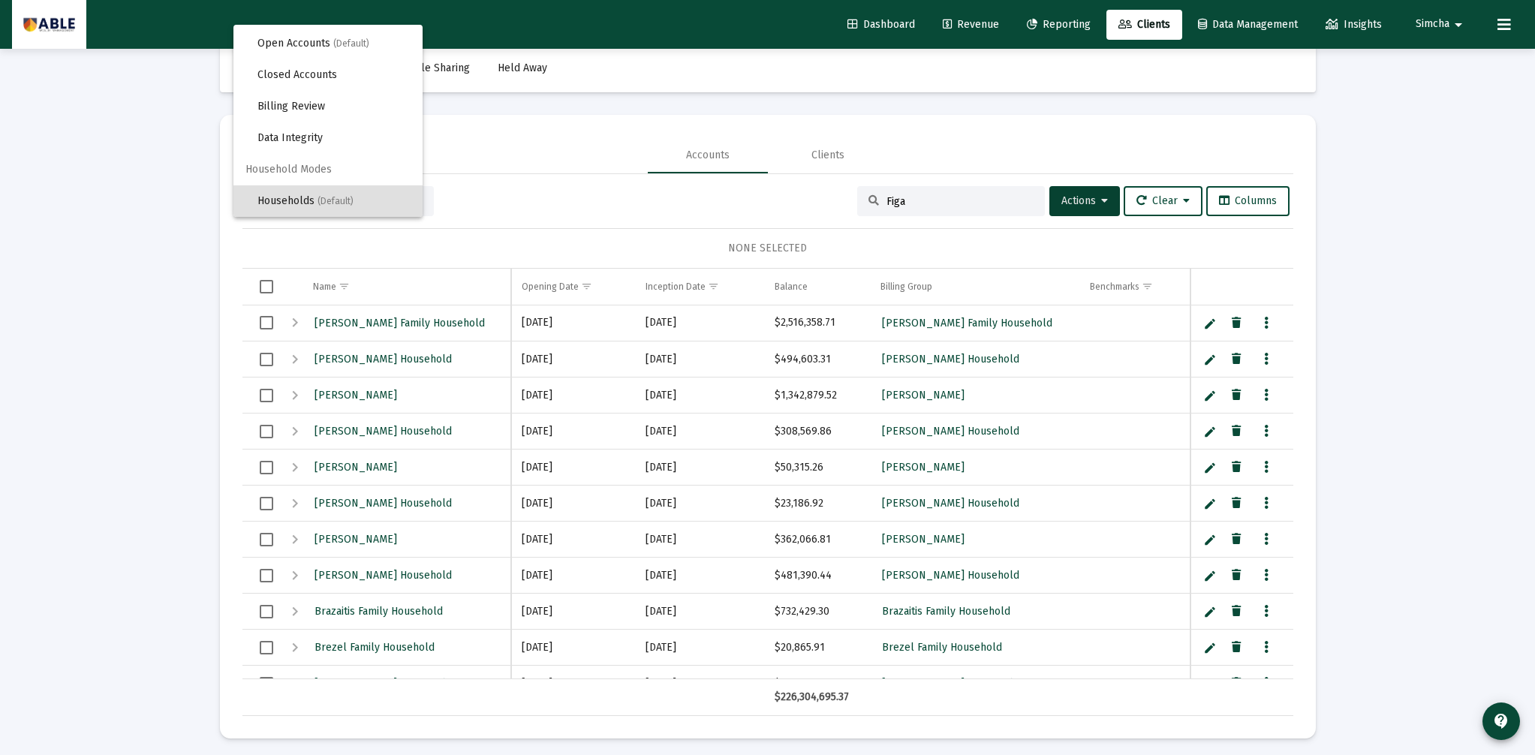
click at [328, 205] on span "(Default)" at bounding box center [335, 201] width 36 height 11
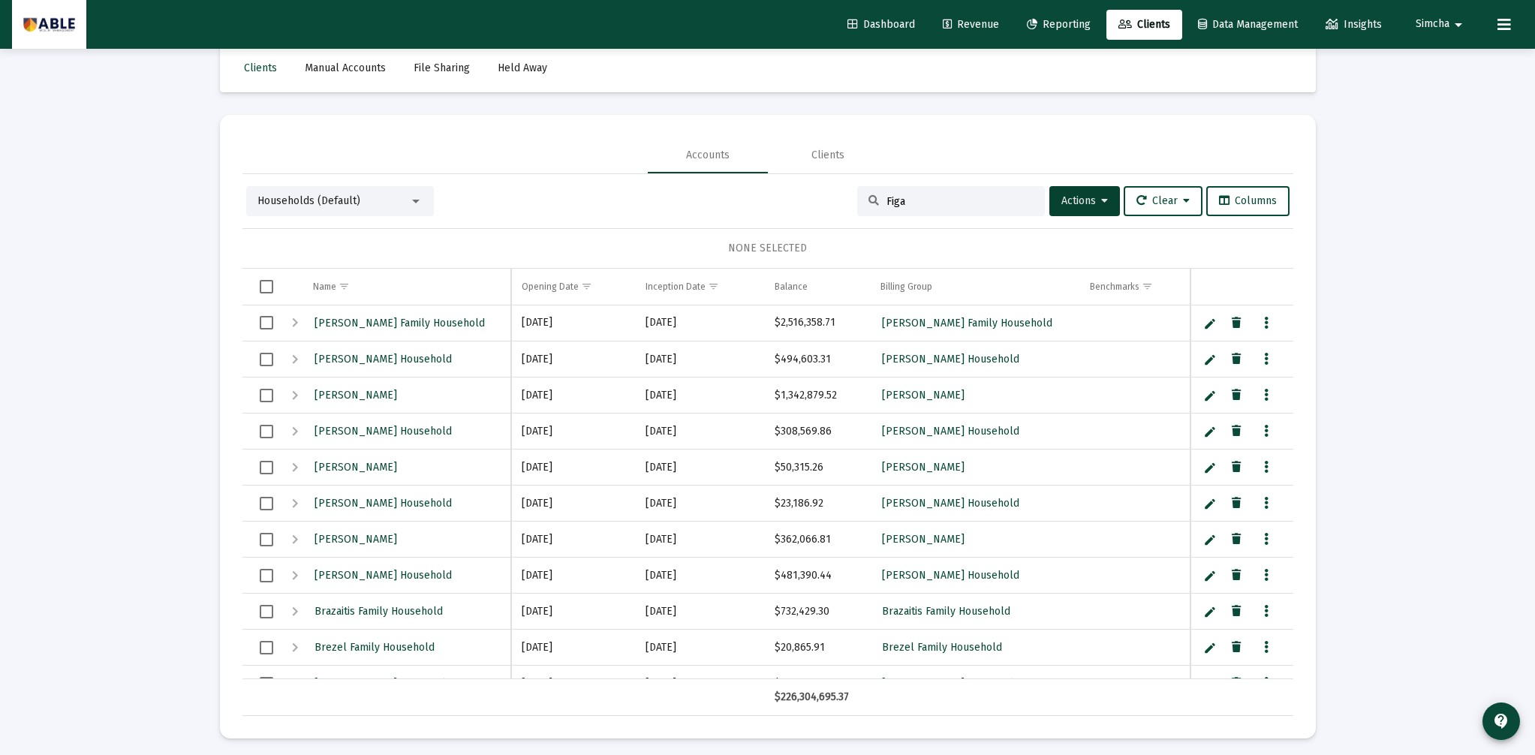
click at [934, 202] on input "Figa" at bounding box center [959, 201] width 147 height 13
drag, startPoint x: 934, startPoint y: 202, endPoint x: 837, endPoint y: 204, distance: 97.6
click at [837, 204] on div "Households (Default) Figa Actions Clear Columns" at bounding box center [767, 201] width 1043 height 30
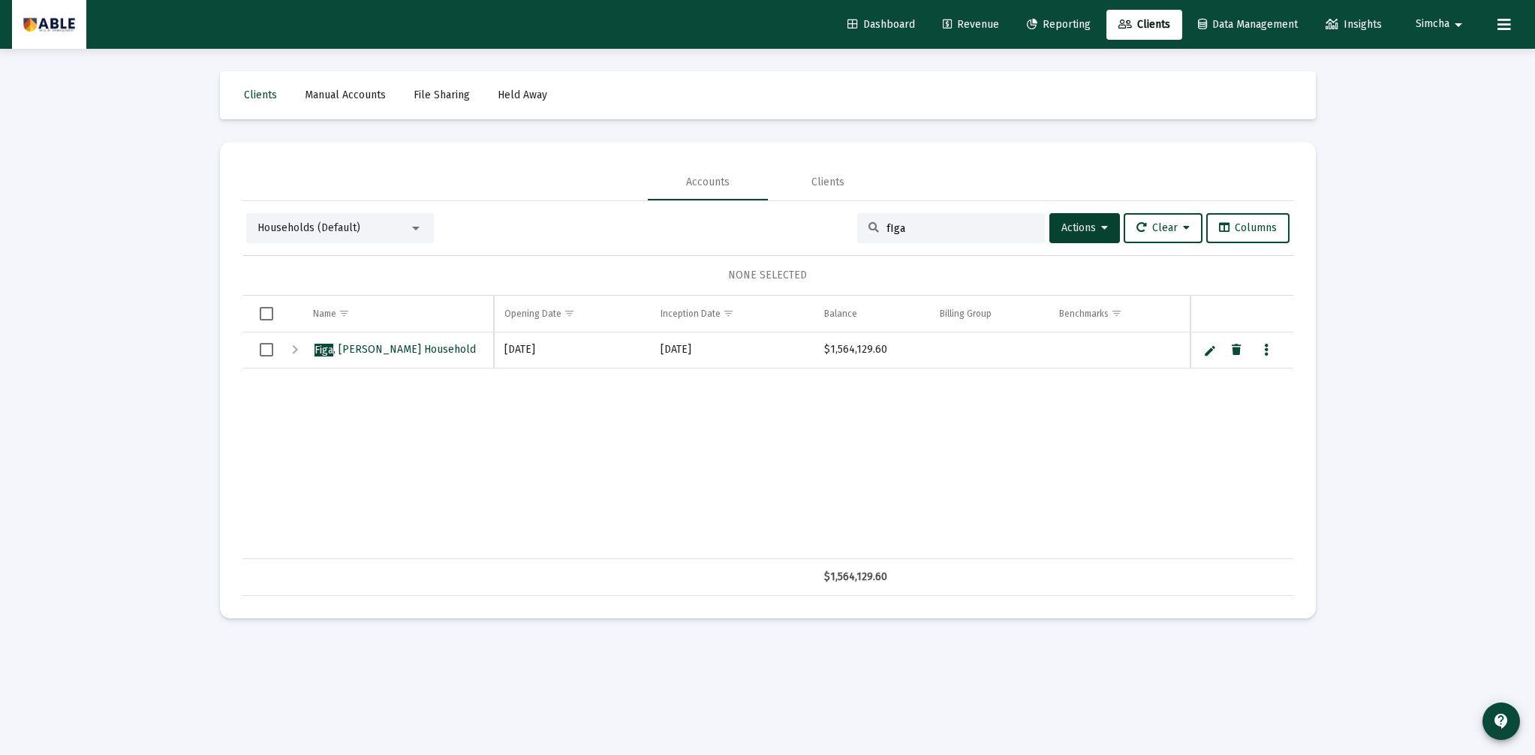
type input "fIga"
click at [299, 352] on div "Expand" at bounding box center [295, 350] width 18 height 18
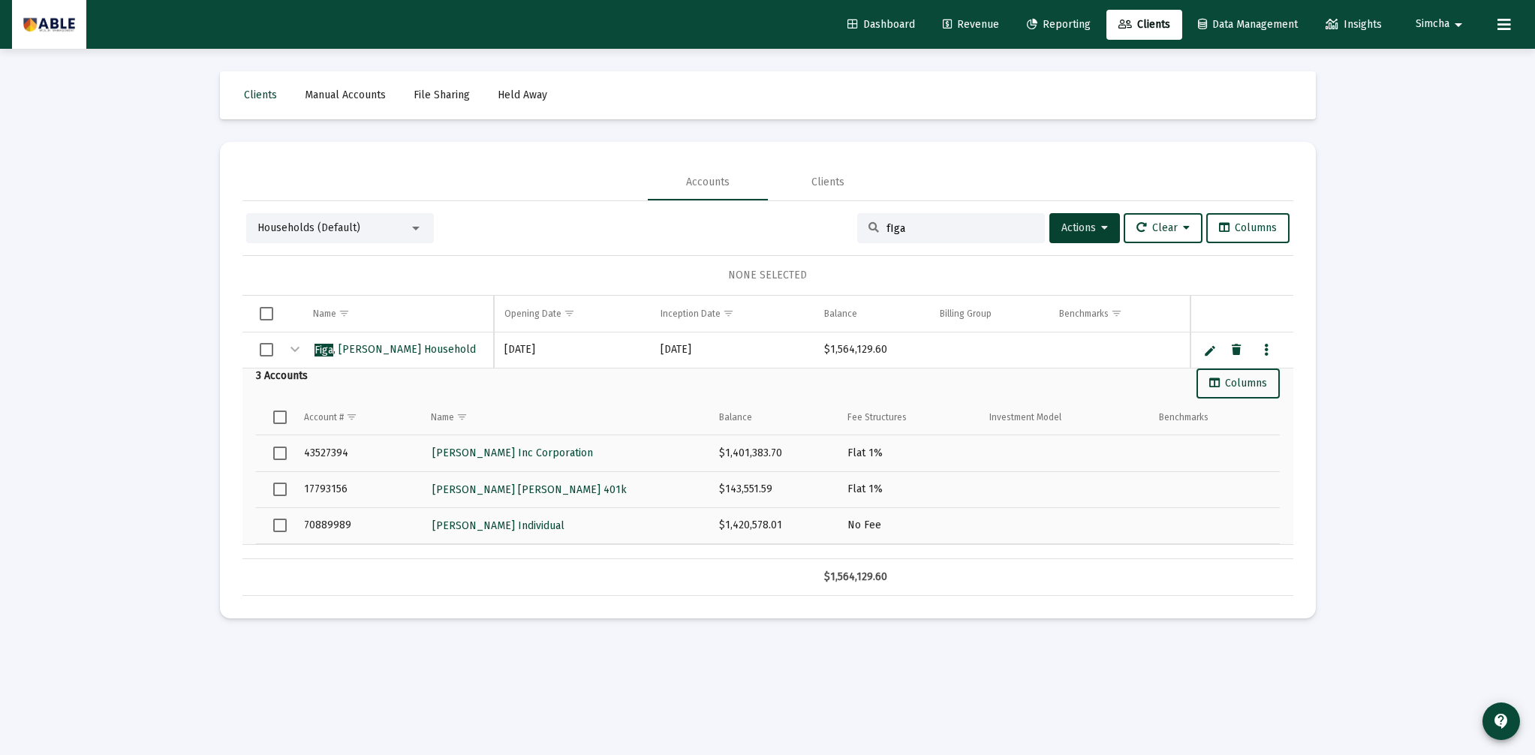
click at [330, 489] on td "17793156" at bounding box center [356, 489] width 127 height 36
click at [441, 492] on span "[PERSON_NAME] [PERSON_NAME] 401k" at bounding box center [529, 489] width 194 height 13
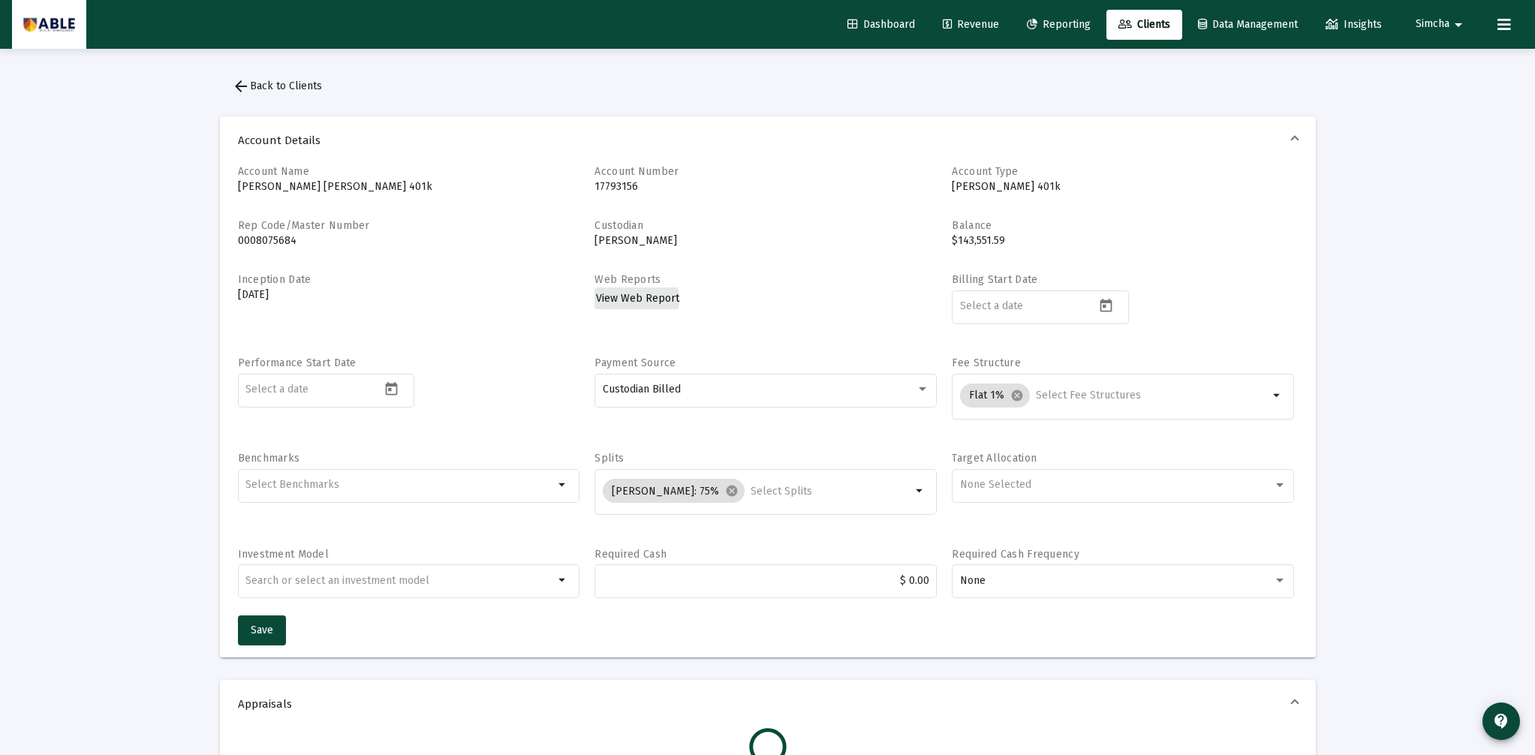
click at [612, 300] on span "View Web Report" at bounding box center [637, 298] width 83 height 13
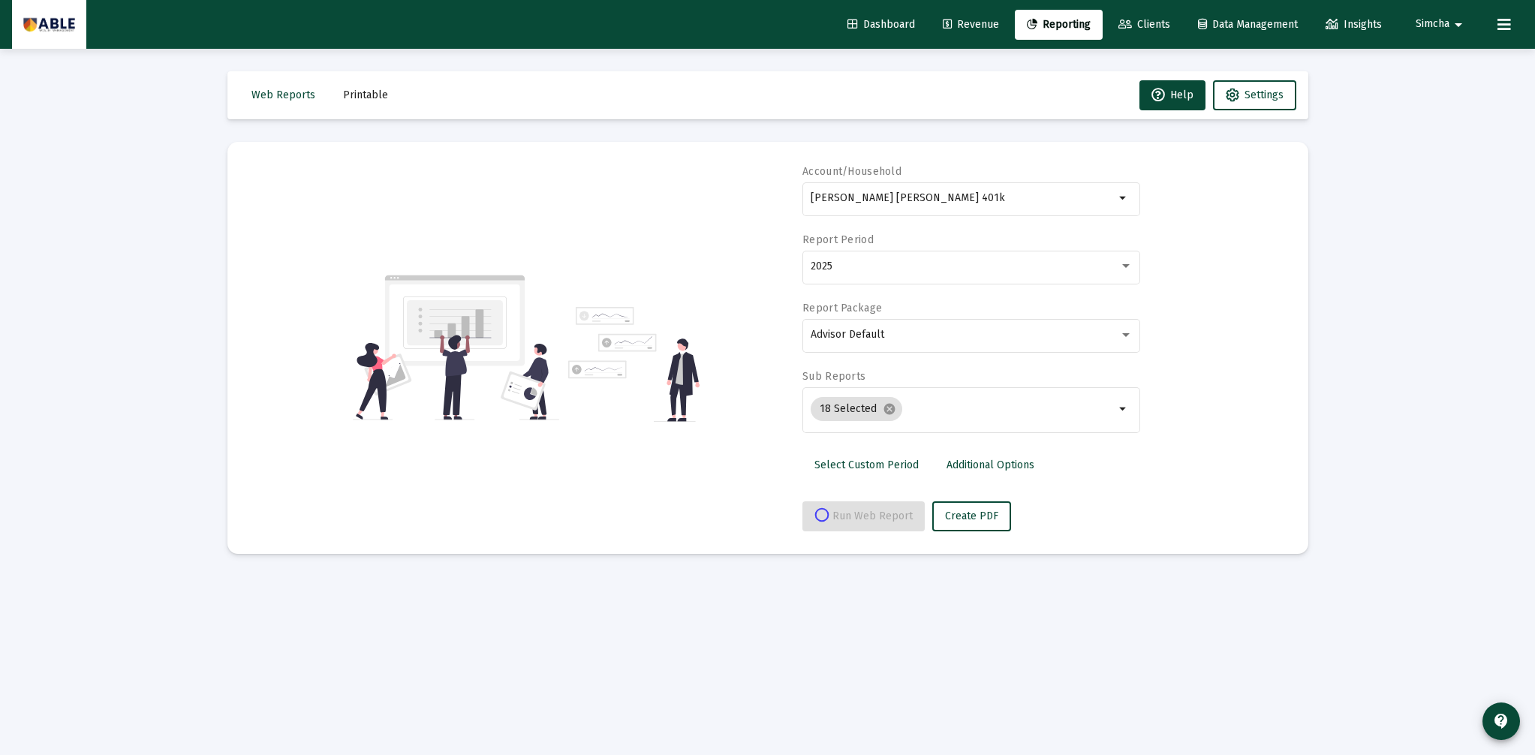
select select "View all"
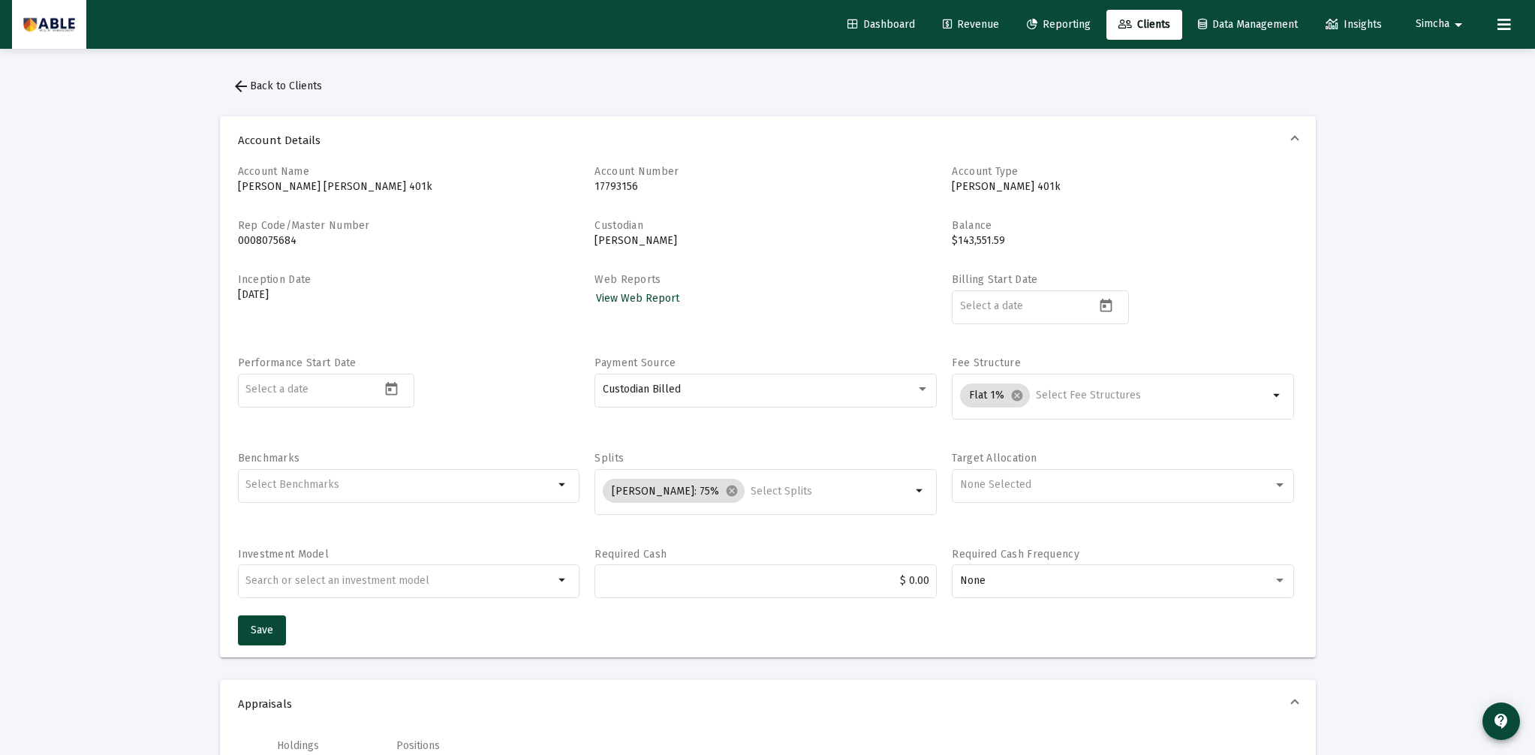
click at [248, 86] on mat-icon "arrow_back" at bounding box center [241, 86] width 18 height 18
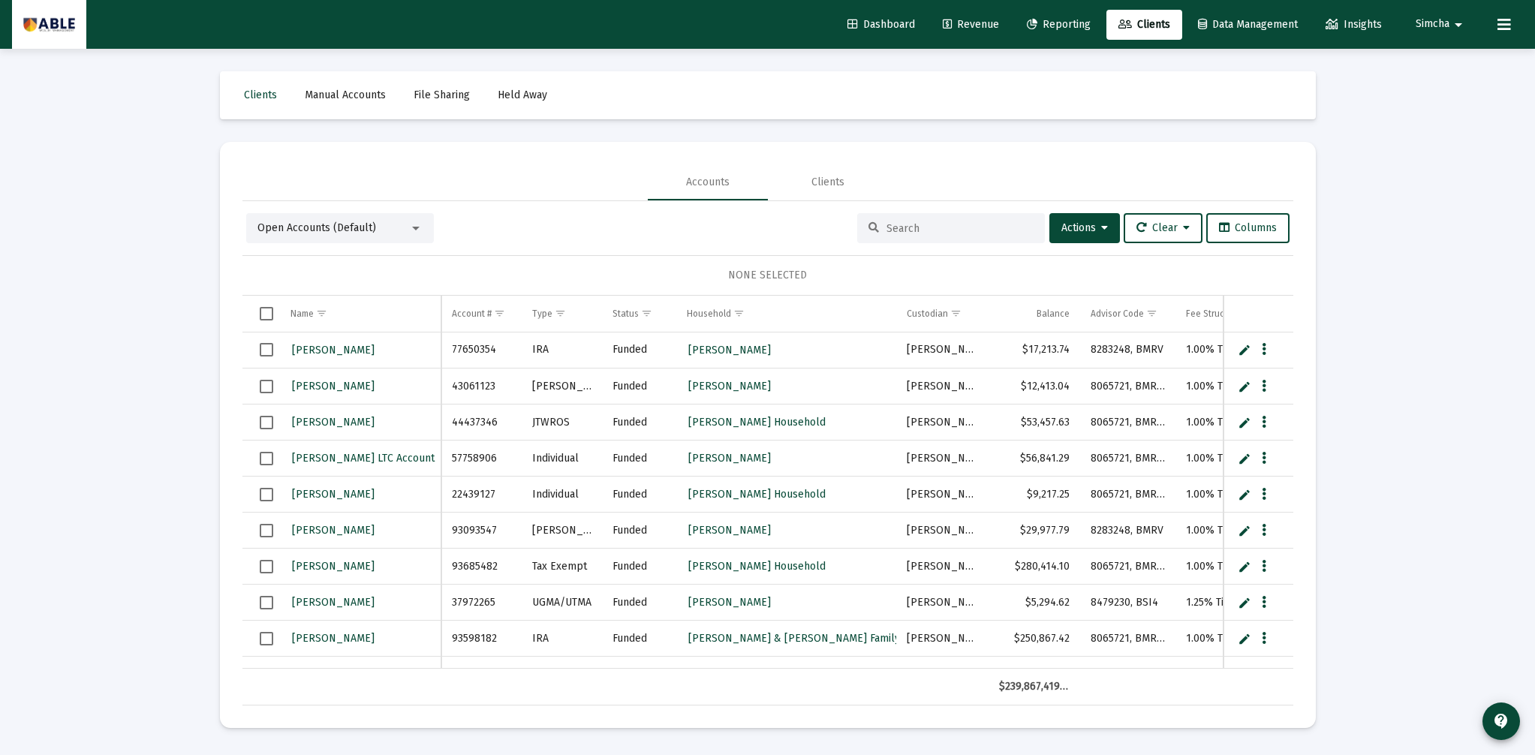
click at [901, 233] on input at bounding box center [959, 228] width 147 height 13
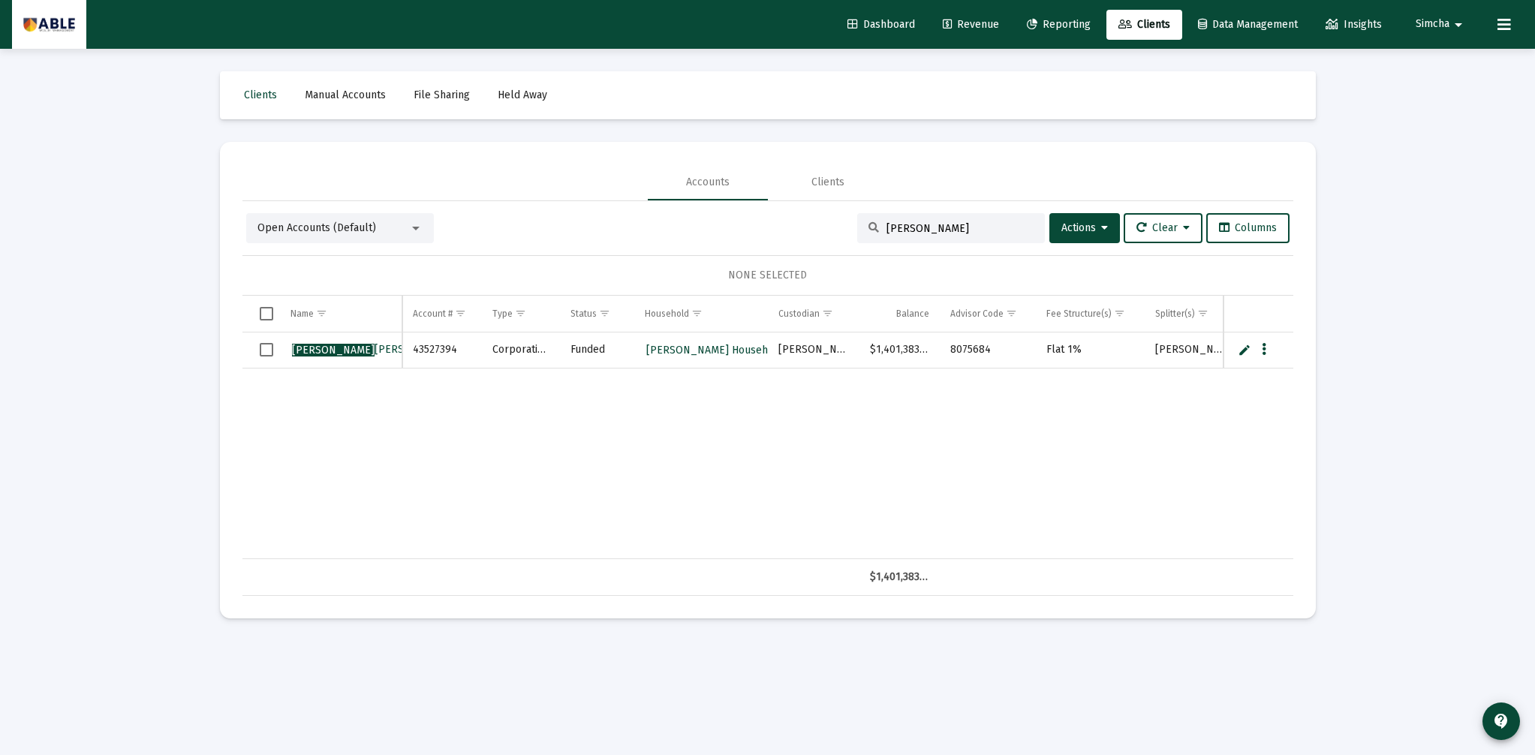
type input "[PERSON_NAME]"
click at [337, 350] on span "[PERSON_NAME] Inc" at bounding box center [383, 349] width 183 height 13
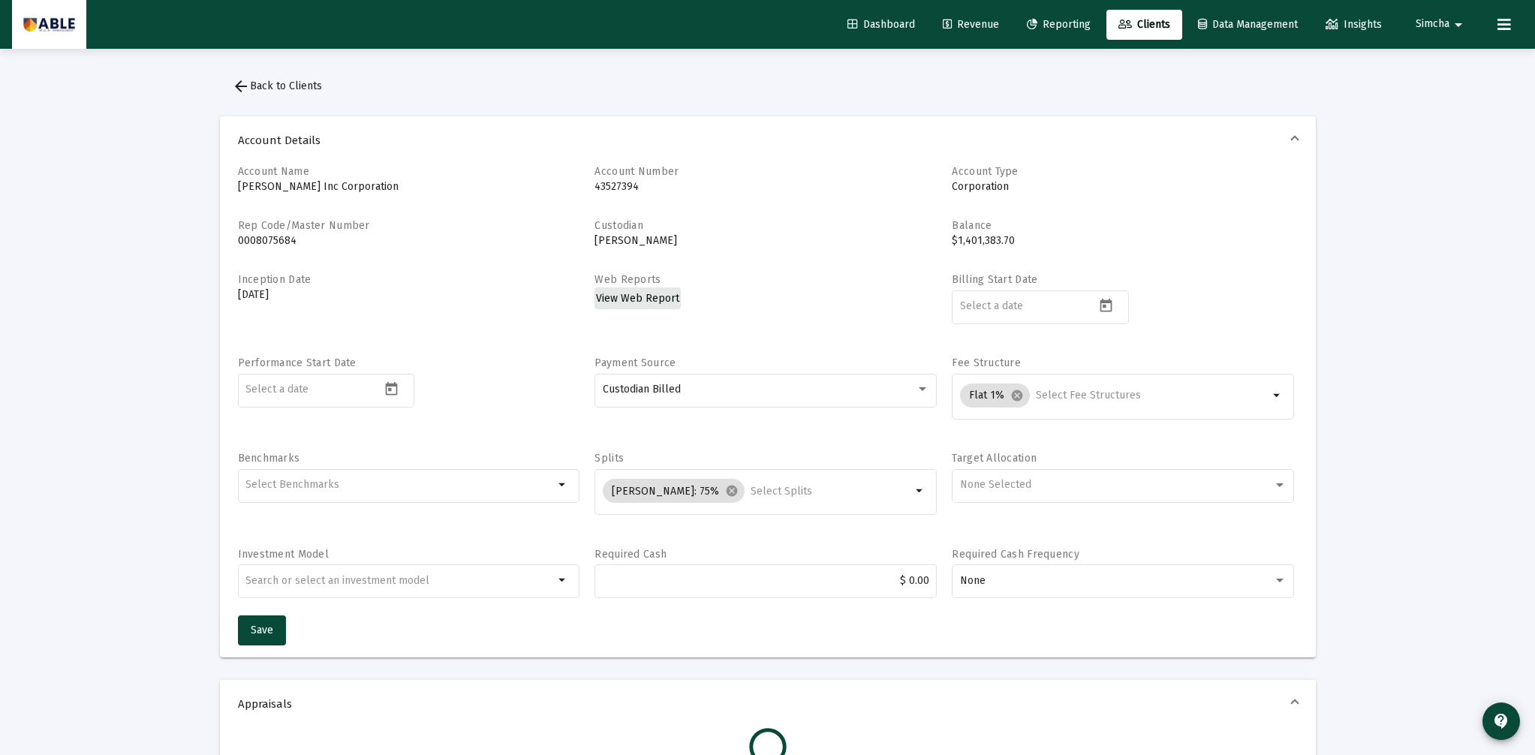
click at [642, 303] on span "View Web Report" at bounding box center [637, 298] width 83 height 13
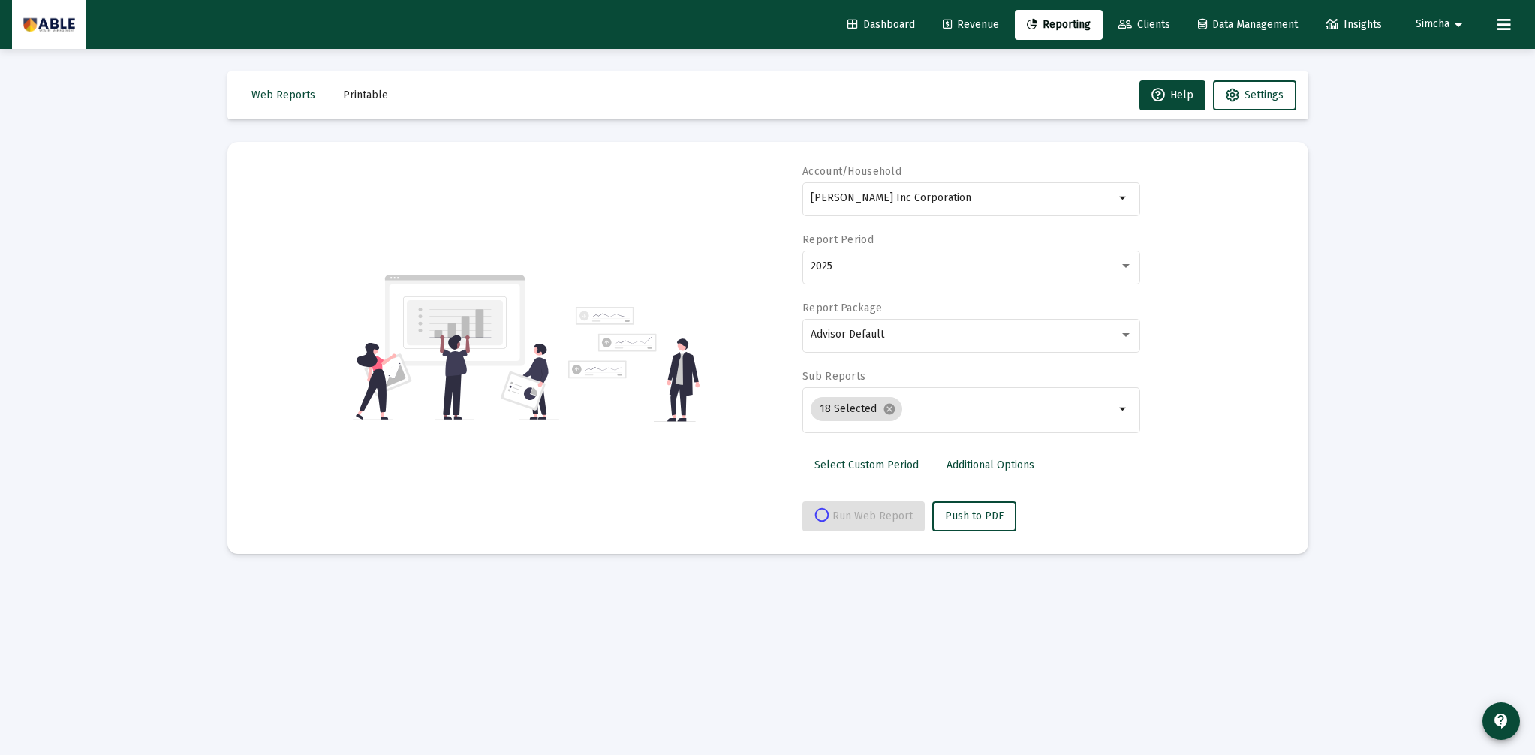
select select "View all"
